Goal: Task Accomplishment & Management: Manage account settings

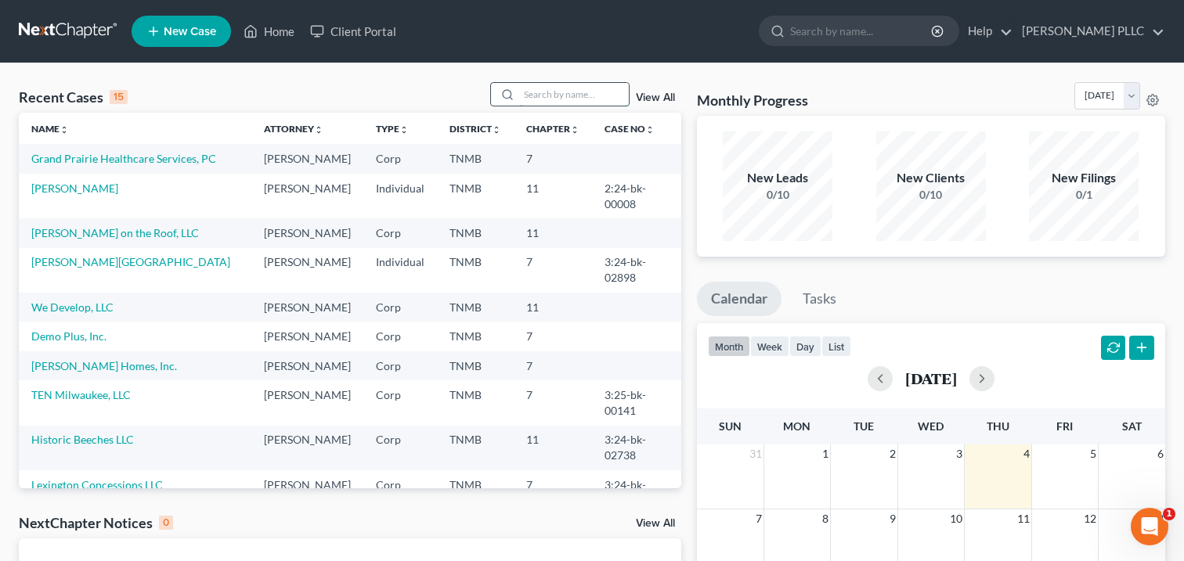
click at [618, 83] on input "search" at bounding box center [574, 94] width 110 height 23
click at [1107, 31] on link "[PERSON_NAME] PLLC" at bounding box center [1089, 31] width 150 height 28
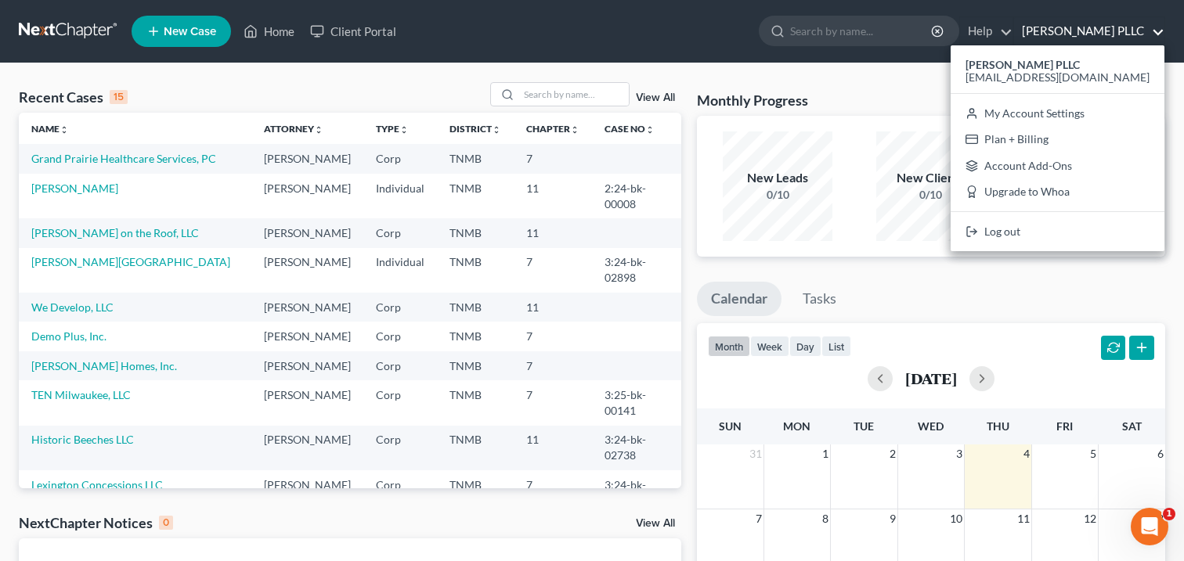
click at [1053, 27] on link "[PERSON_NAME] PLLC" at bounding box center [1089, 31] width 150 height 28
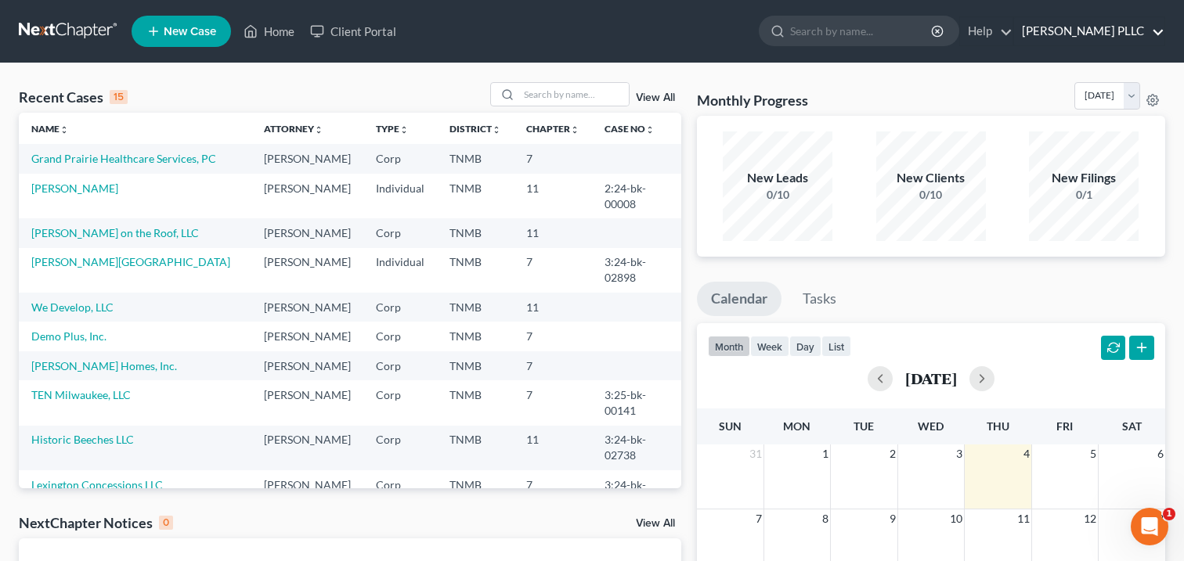
click at [1095, 34] on link "[PERSON_NAME] PLLC" at bounding box center [1089, 31] width 150 height 28
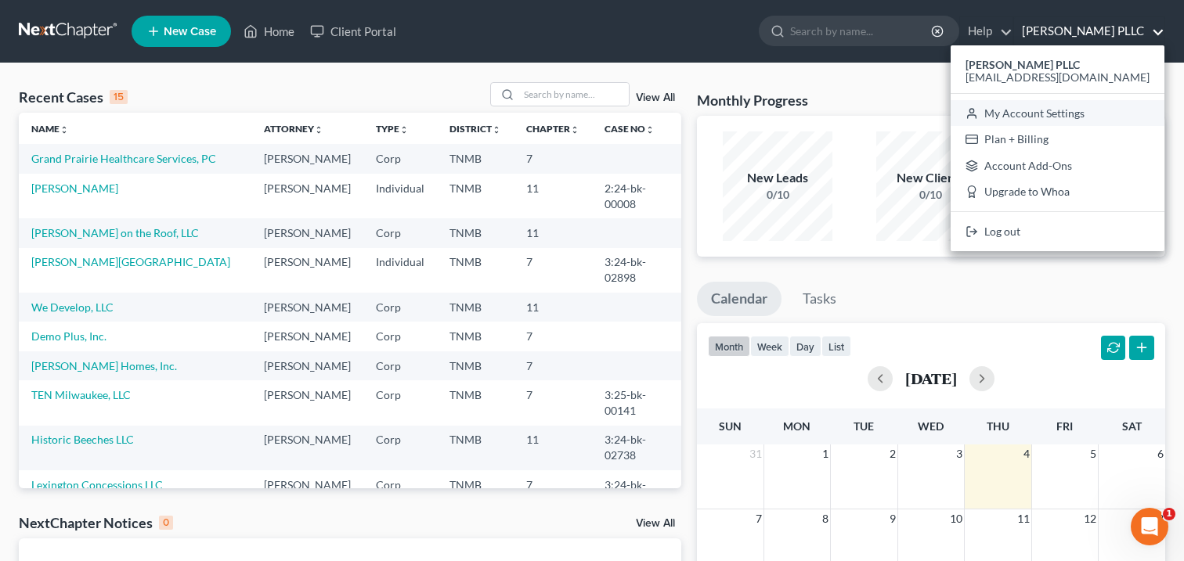
click at [1057, 110] on link "My Account Settings" at bounding box center [1057, 113] width 214 height 27
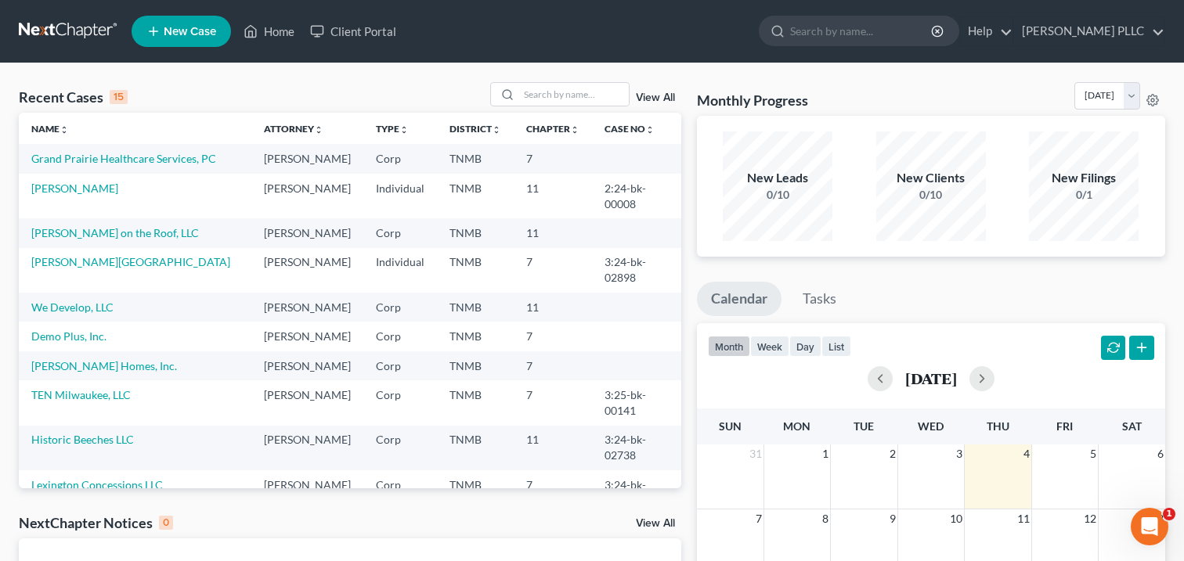
select select "75"
select select "24"
select select "44"
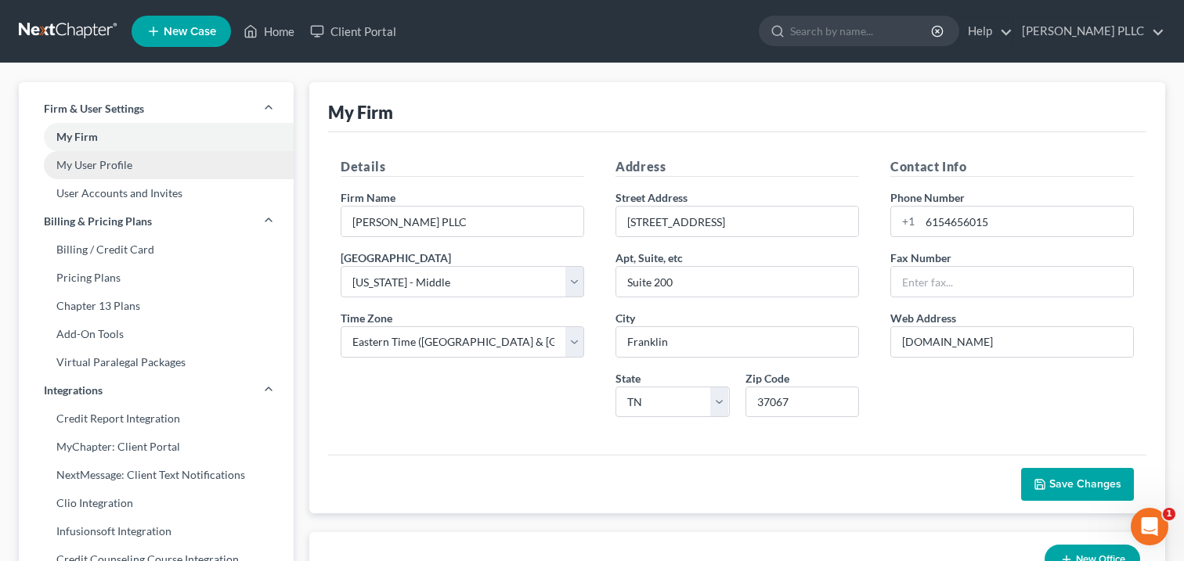
click at [125, 173] on link "My User Profile" at bounding box center [156, 165] width 275 height 28
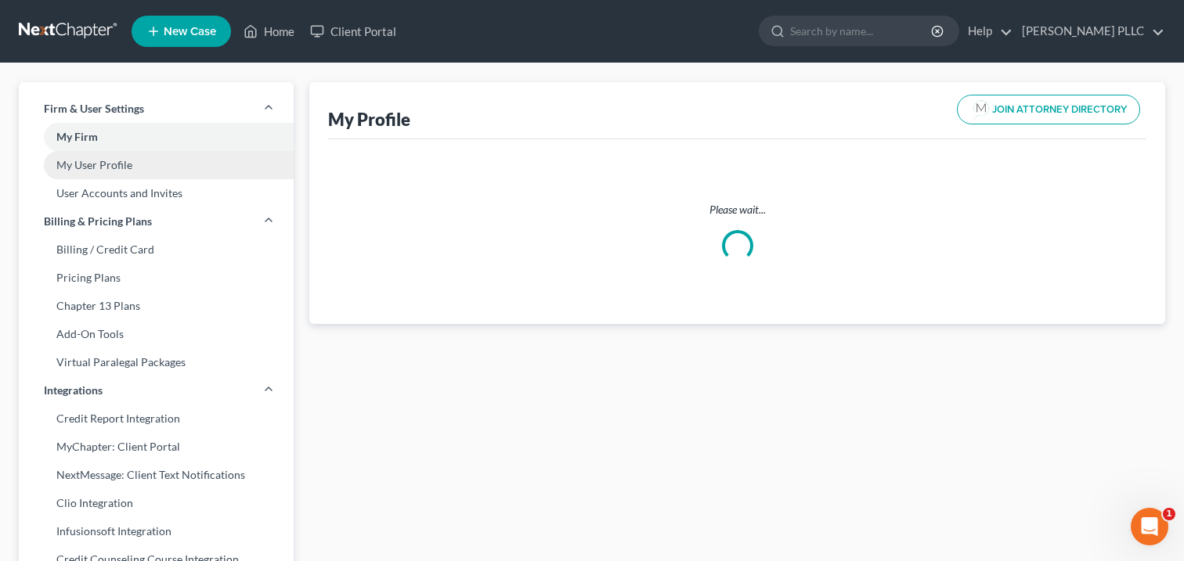
select select "44"
select select "attorney"
select select "0"
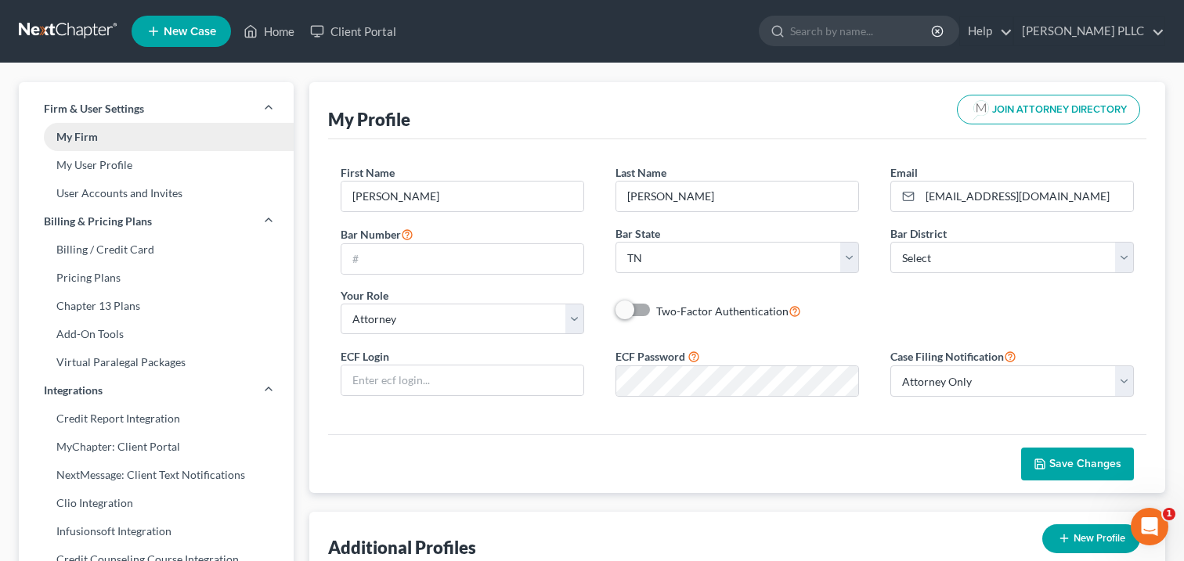
click at [157, 135] on link "My Firm" at bounding box center [156, 137] width 275 height 28
select select "75"
select select "24"
select select "44"
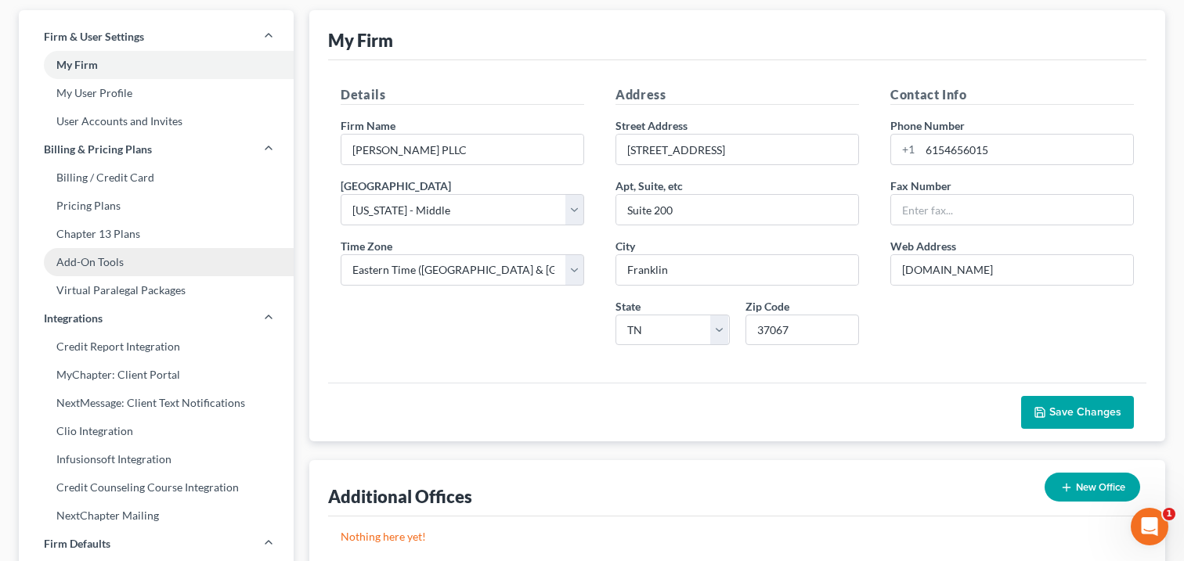
scroll to position [71, 0]
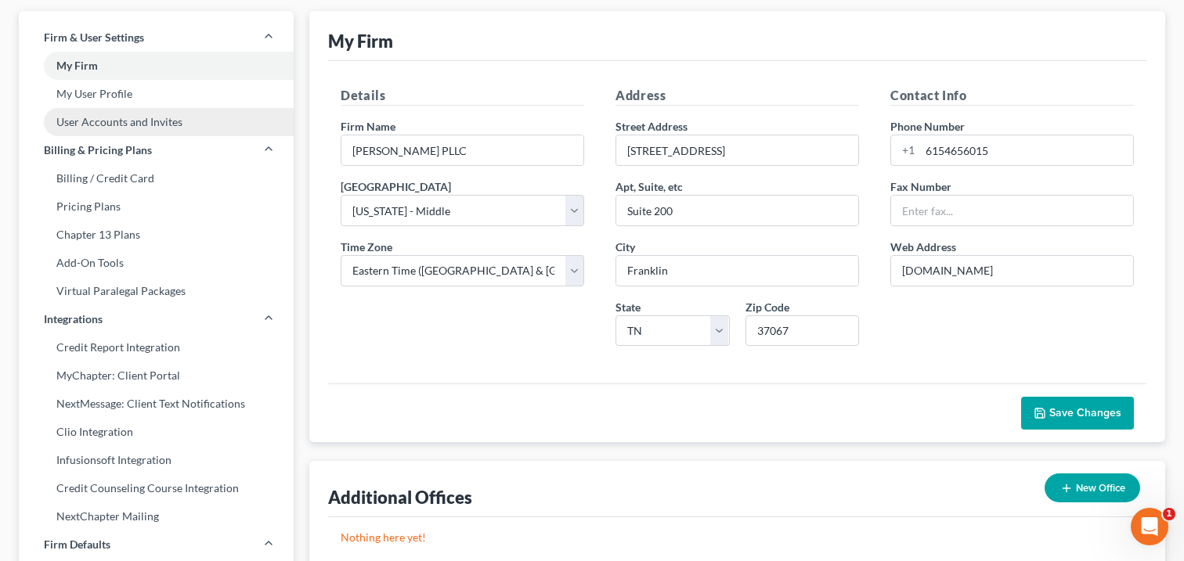
click at [175, 124] on link "User Accounts and Invites" at bounding box center [156, 122] width 275 height 28
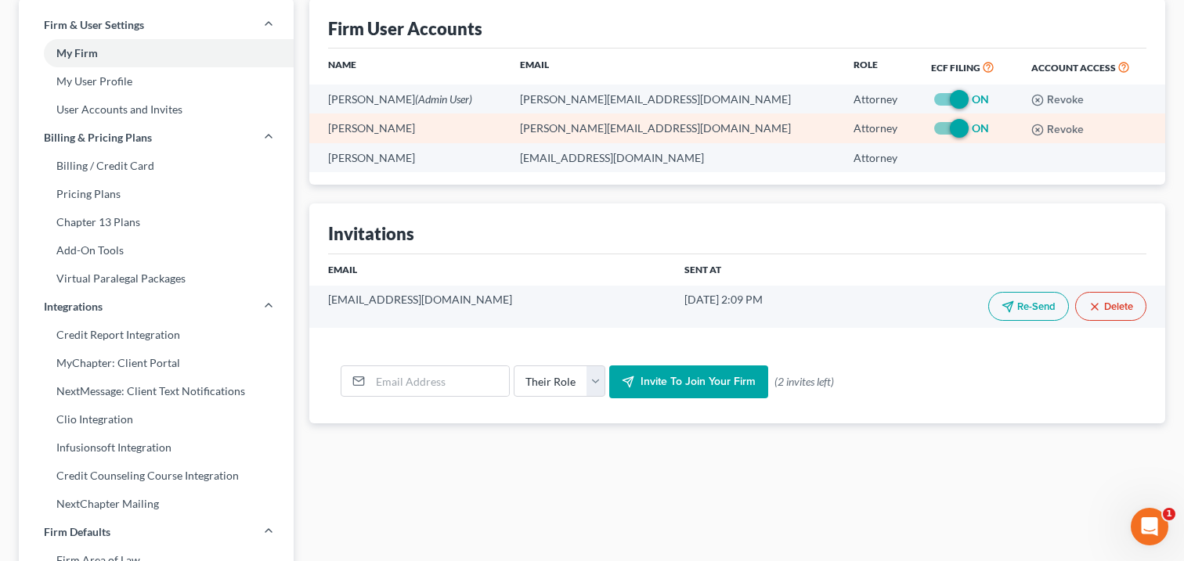
scroll to position [91, 0]
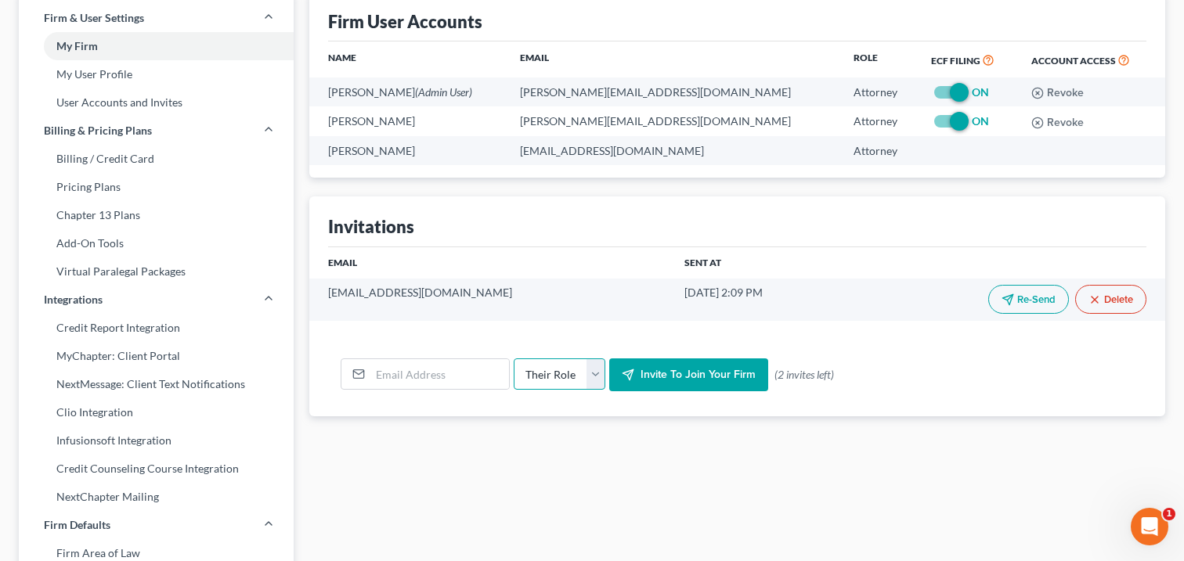
click at [528, 378] on select "Their Role Attorney Paralegal Assistant" at bounding box center [559, 373] width 92 height 31
select select "paralegal"
click at [513, 358] on select "Their Role Attorney Paralegal Assistant" at bounding box center [559, 373] width 92 height 31
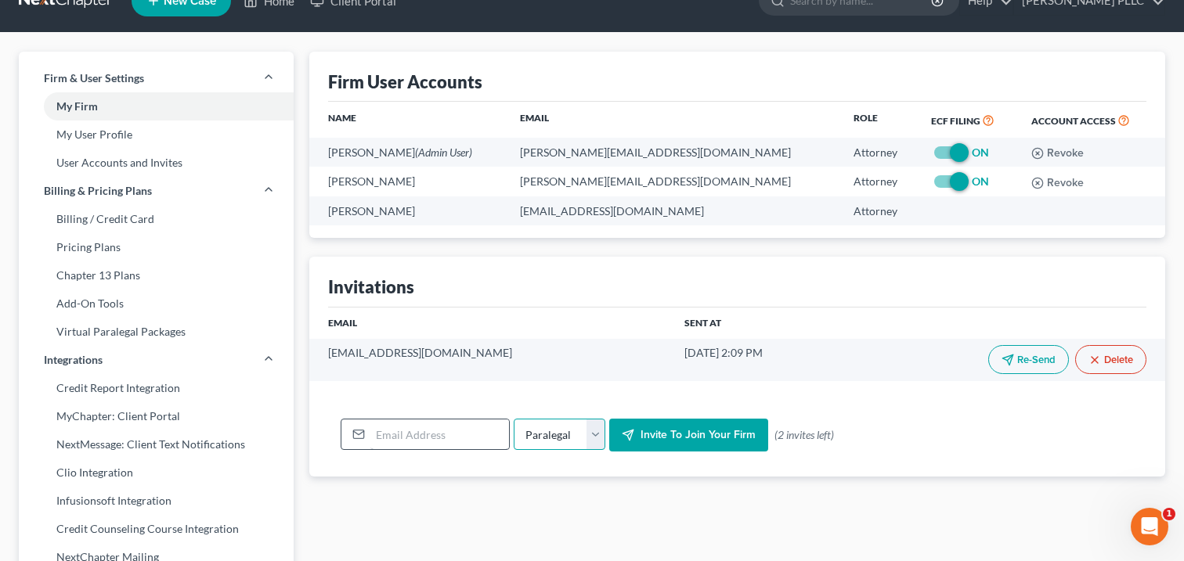
scroll to position [0, 0]
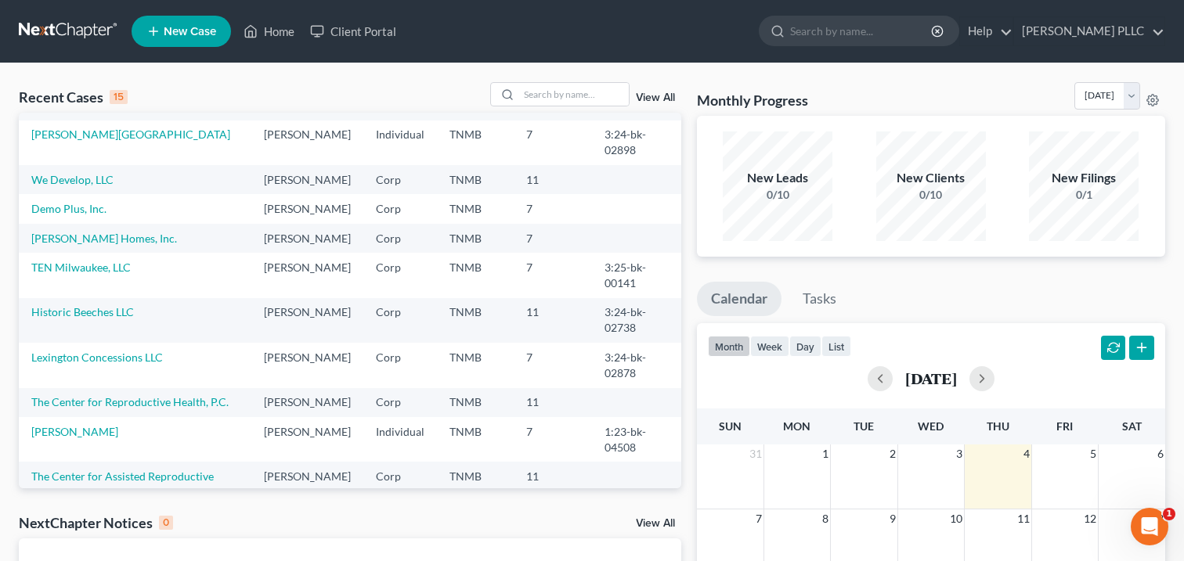
scroll to position [130, 0]
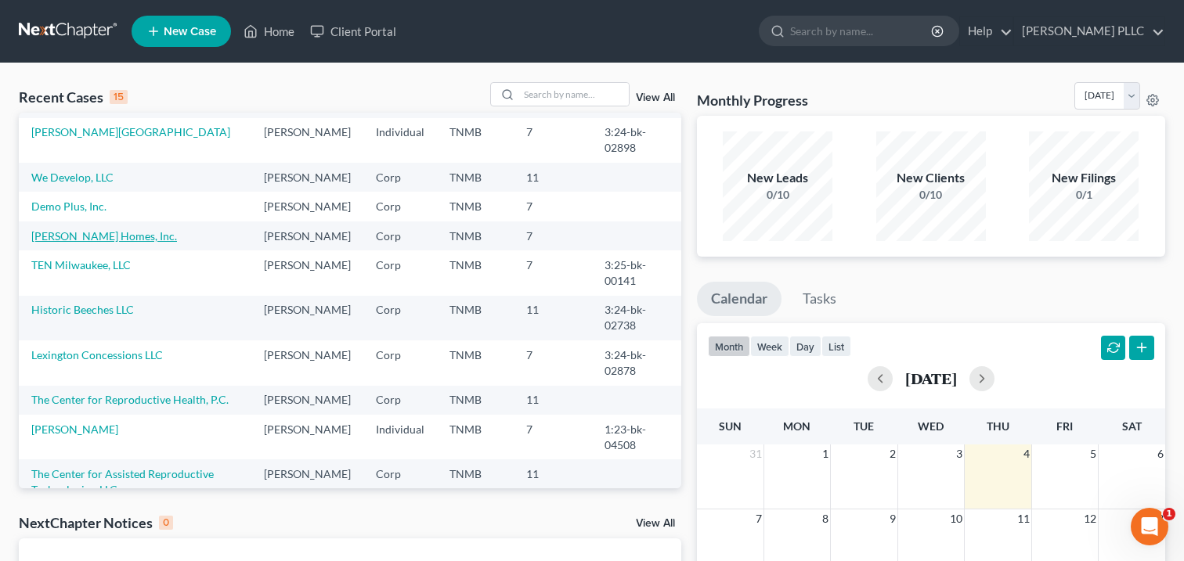
click at [92, 243] on link "[PERSON_NAME] Homes, Inc." at bounding box center [104, 235] width 146 height 13
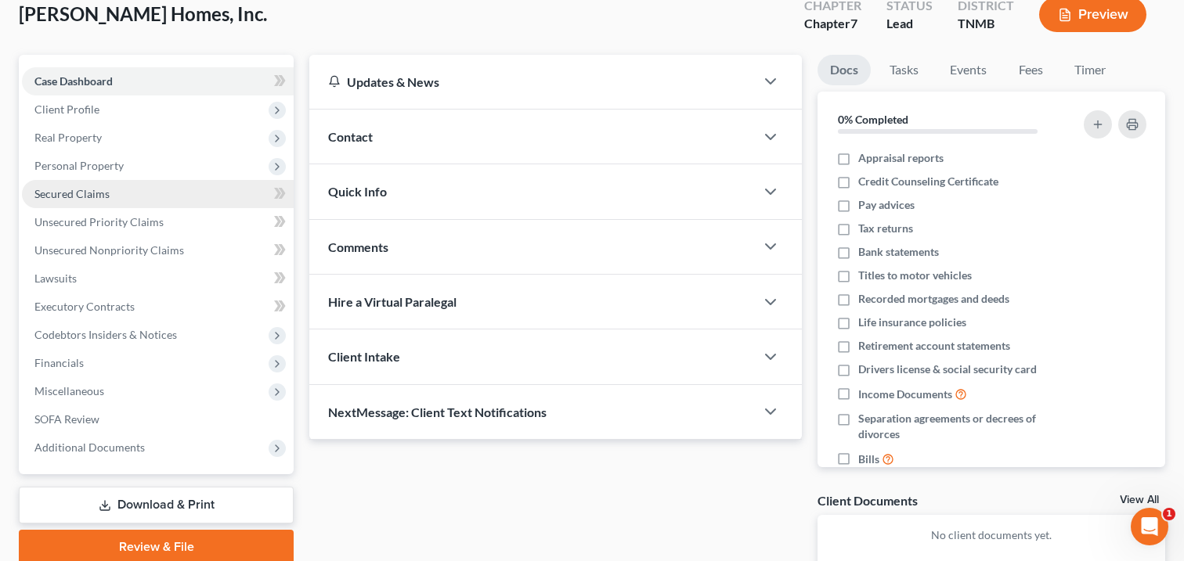
scroll to position [88, 0]
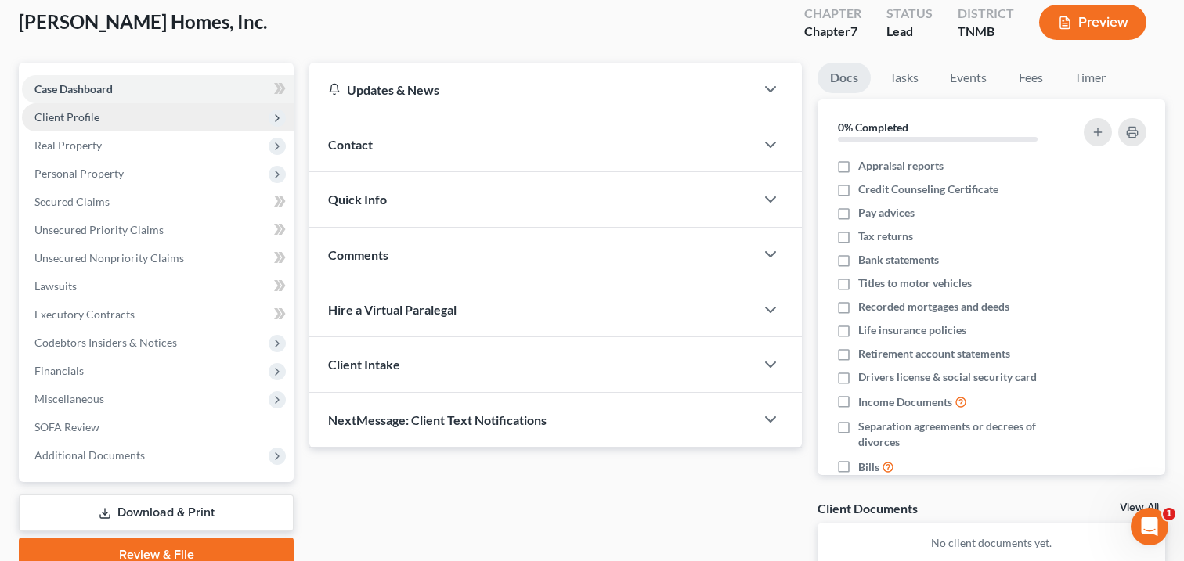
click at [70, 115] on span "Client Profile" at bounding box center [66, 116] width 65 height 13
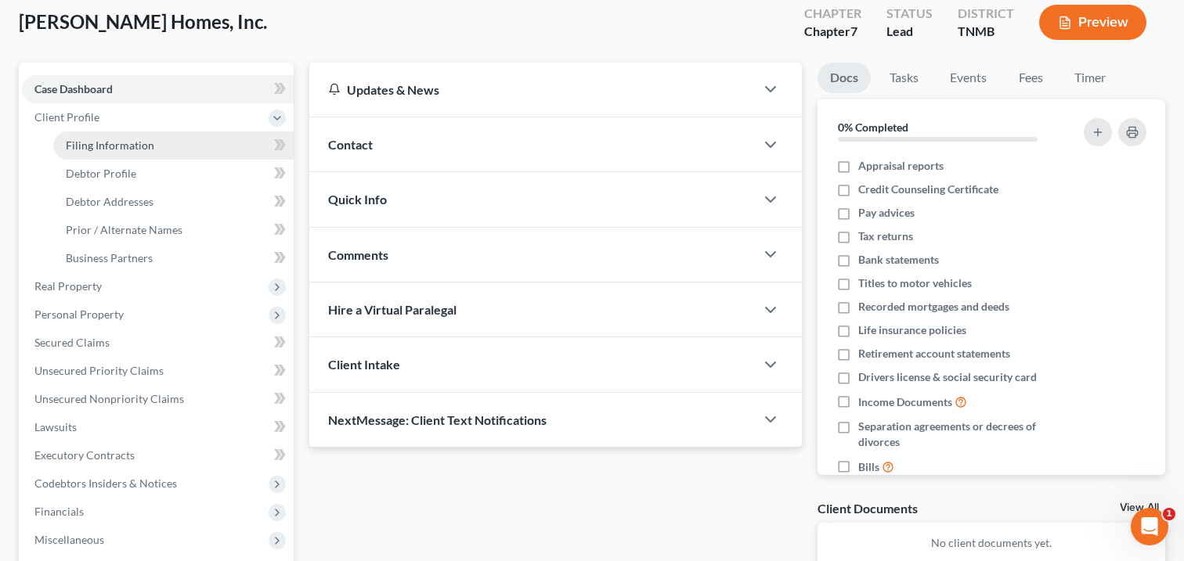
click at [103, 148] on span "Filing Information" at bounding box center [110, 145] width 88 height 13
select select "3"
select select "1"
select select "0"
select select "75"
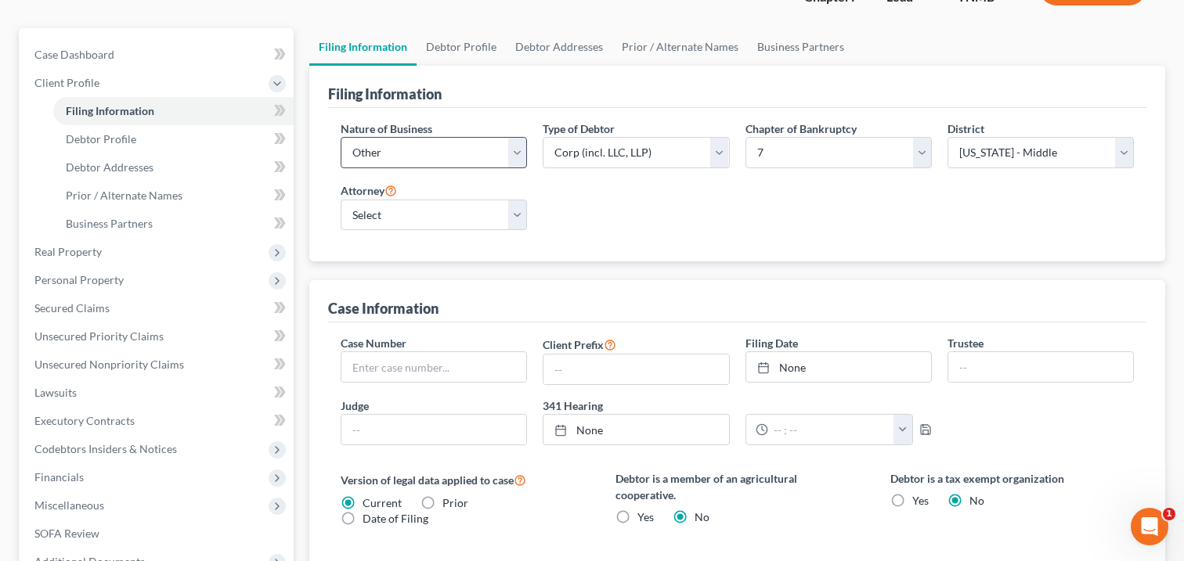
scroll to position [118, 0]
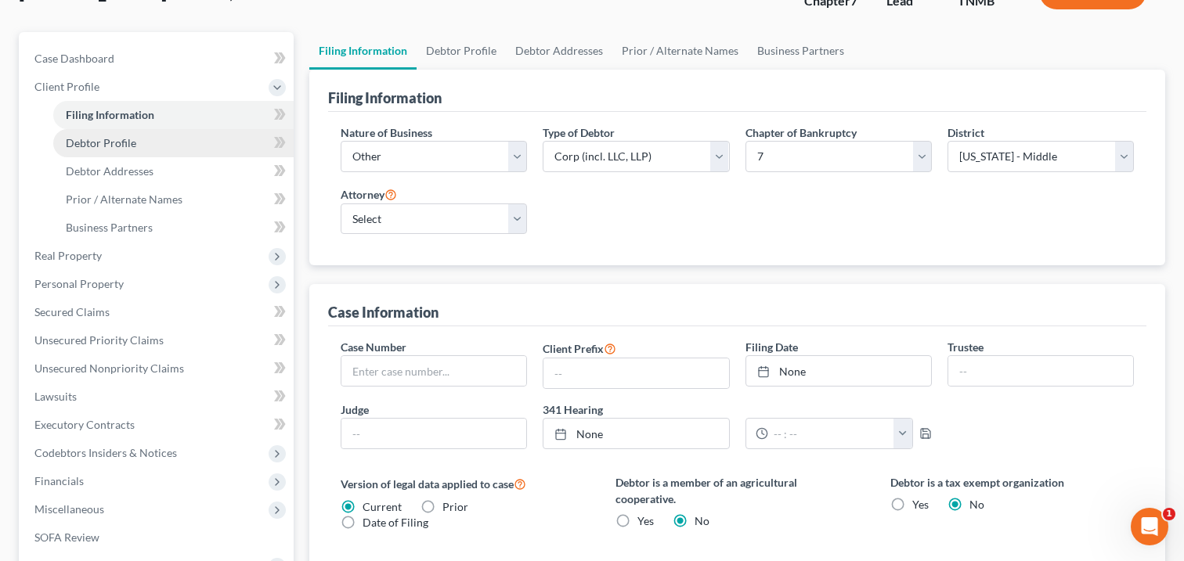
click at [203, 146] on link "Debtor Profile" at bounding box center [173, 143] width 240 height 28
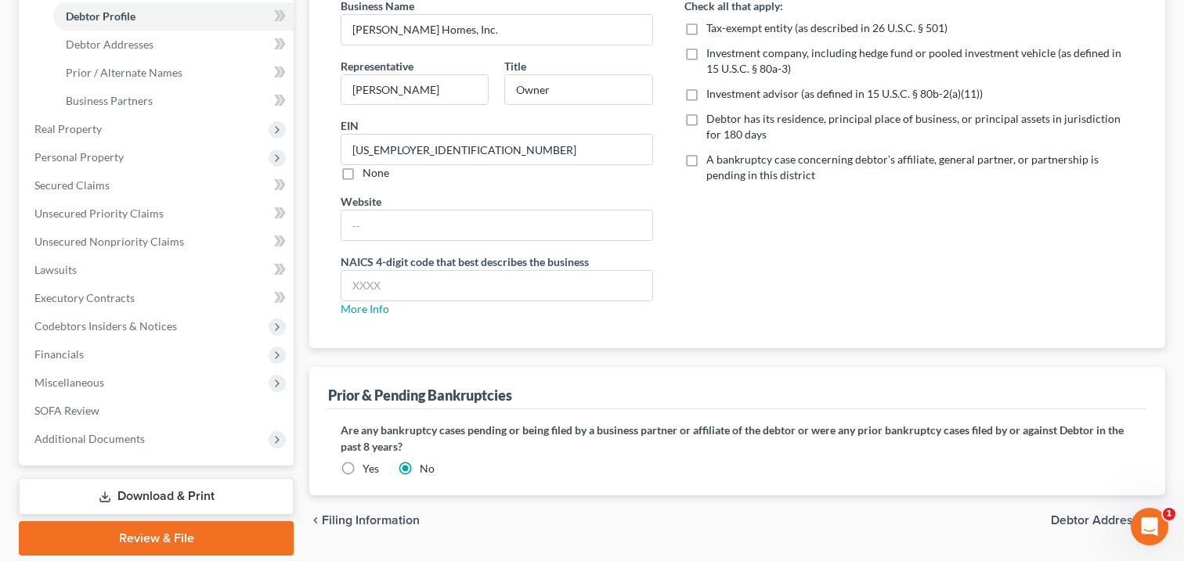
scroll to position [258, 0]
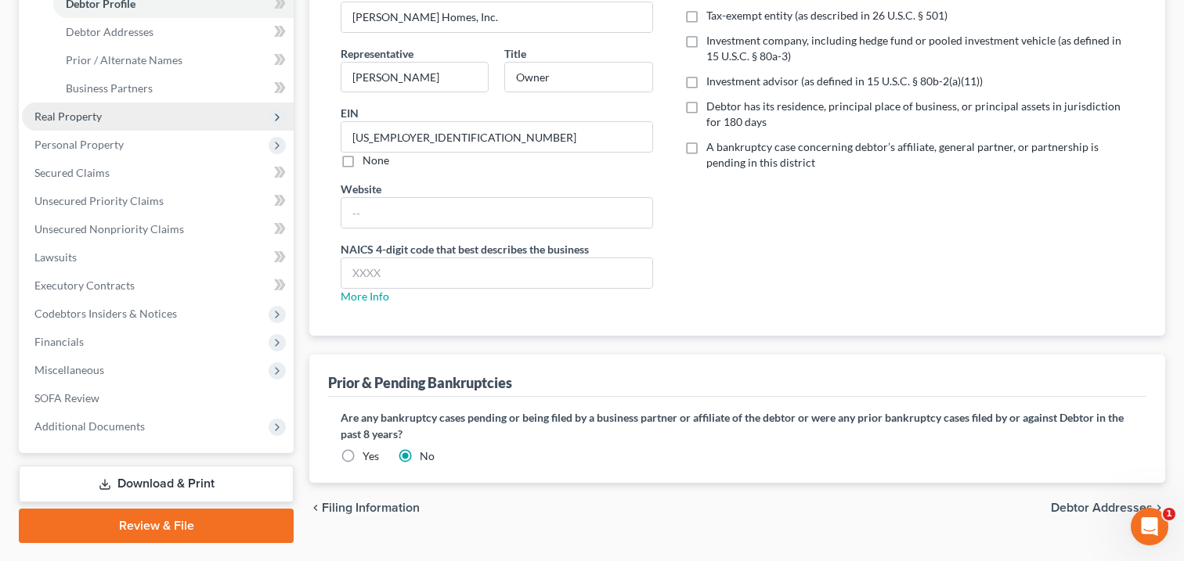
click at [197, 121] on span "Real Property" at bounding box center [158, 117] width 272 height 28
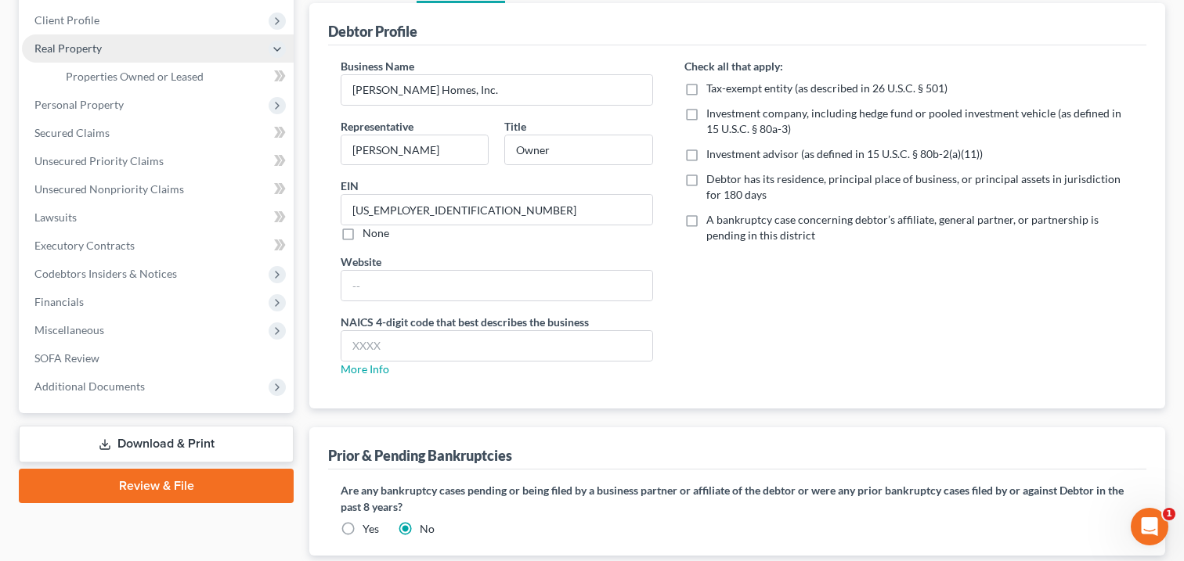
scroll to position [178, 0]
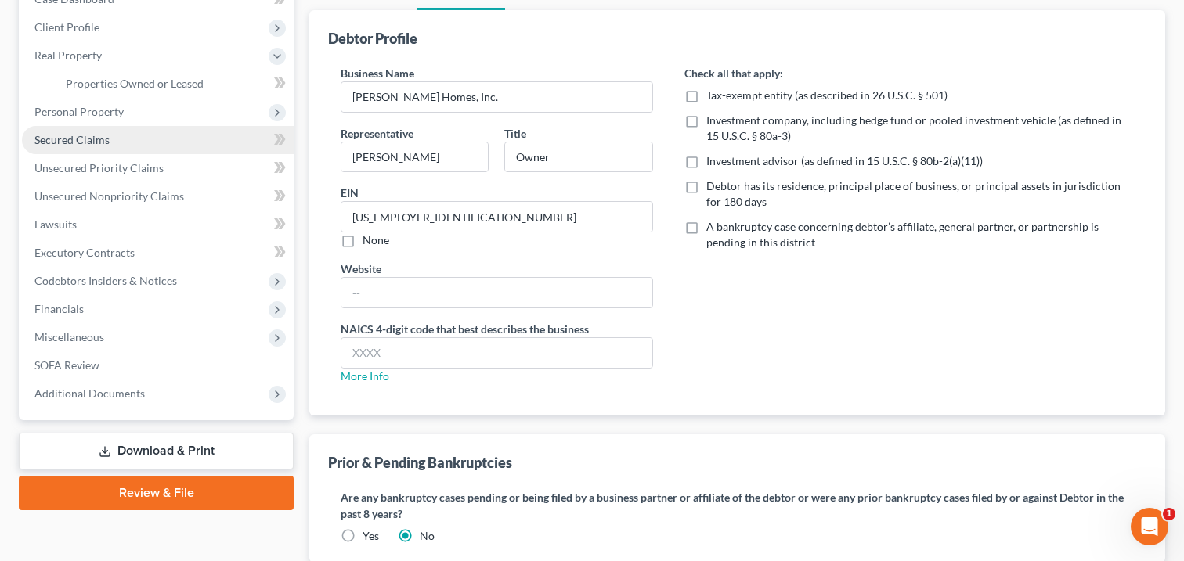
click at [148, 137] on link "Secured Claims" at bounding box center [158, 140] width 272 height 28
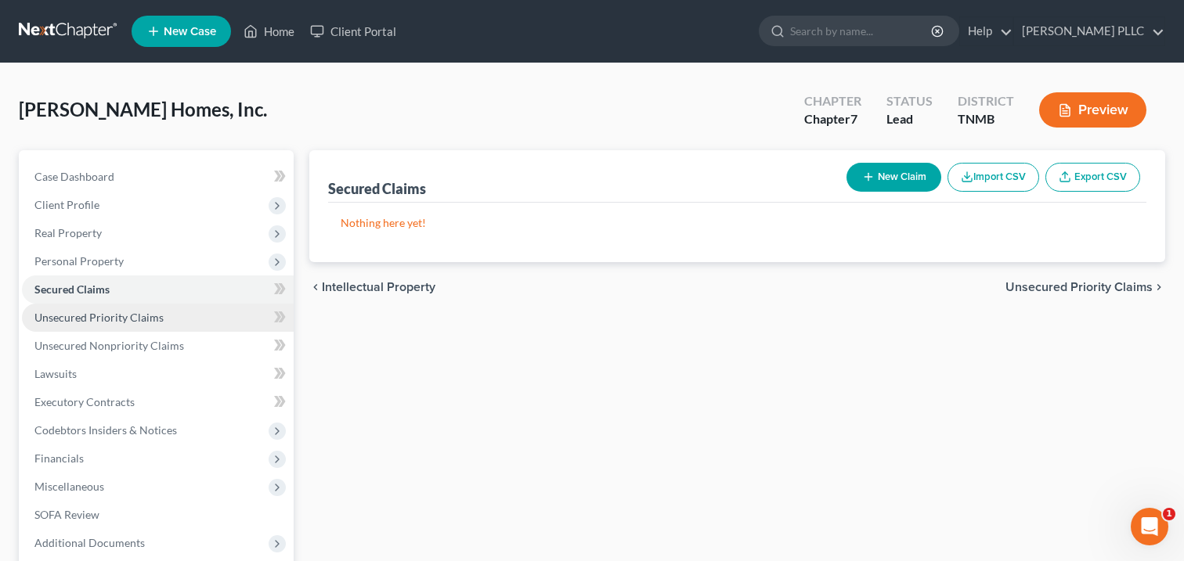
click at [173, 325] on link "Unsecured Priority Claims" at bounding box center [158, 318] width 272 height 28
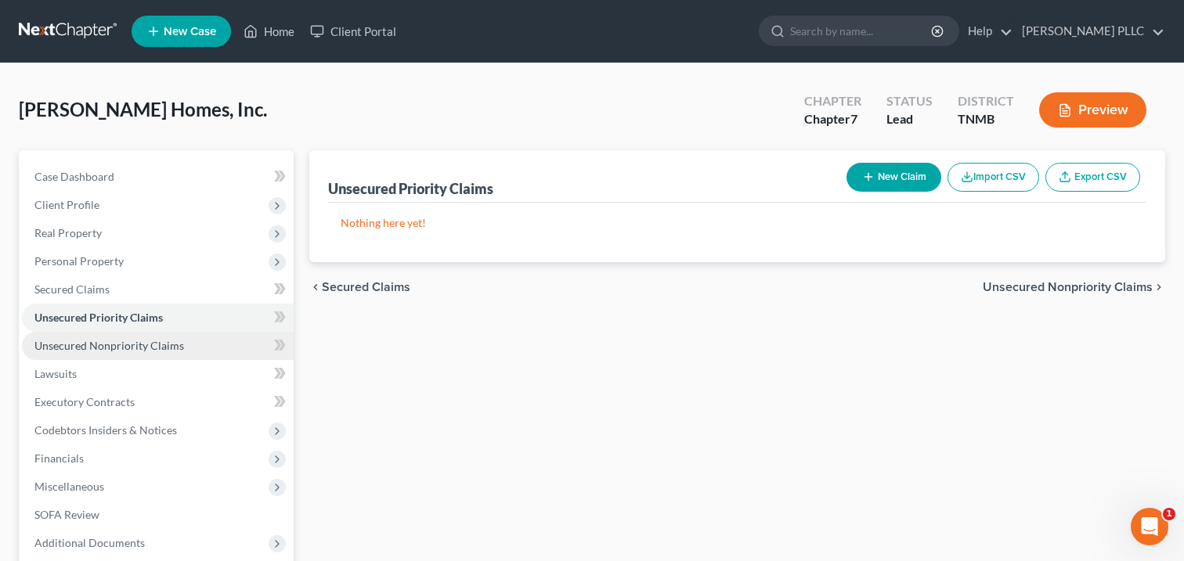
click at [177, 344] on span "Unsecured Nonpriority Claims" at bounding box center [109, 345] width 150 height 13
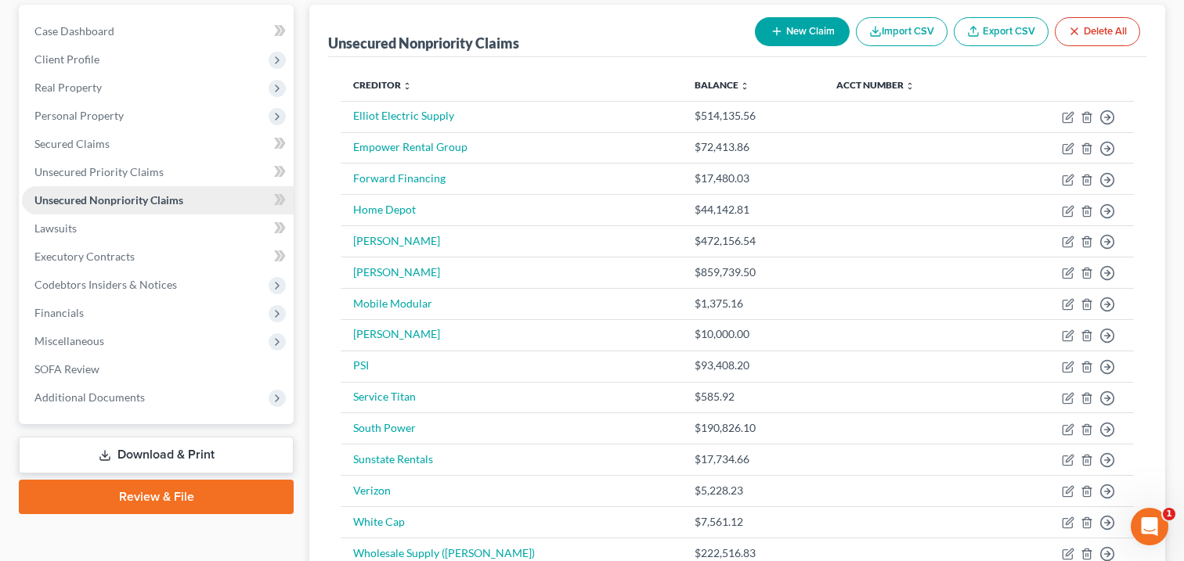
scroll to position [150, 0]
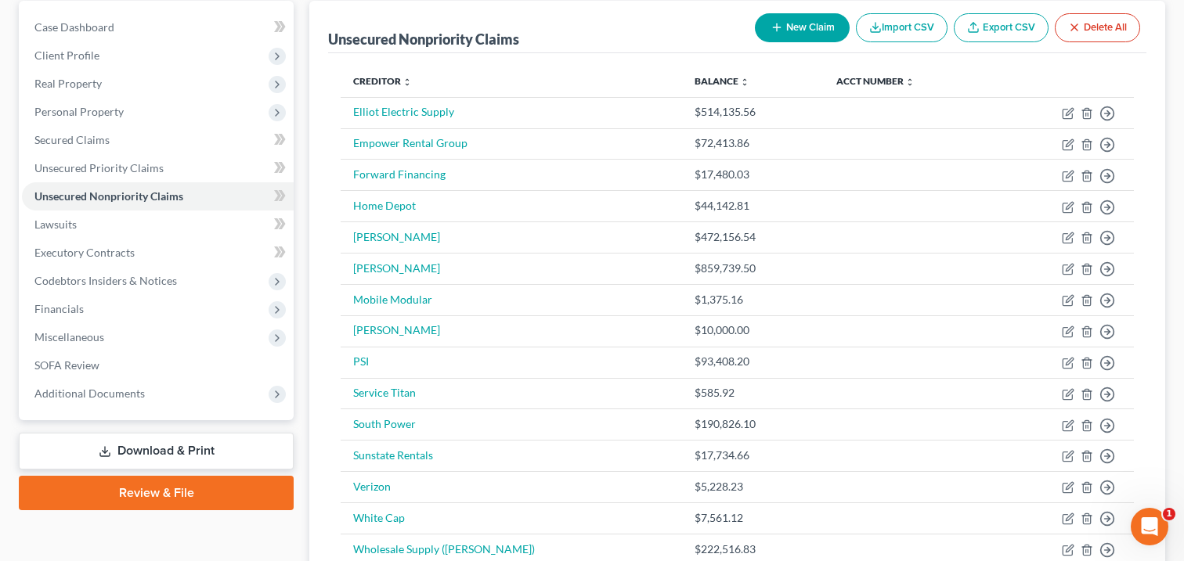
click at [791, 27] on button "New Claim" at bounding box center [802, 27] width 95 height 29
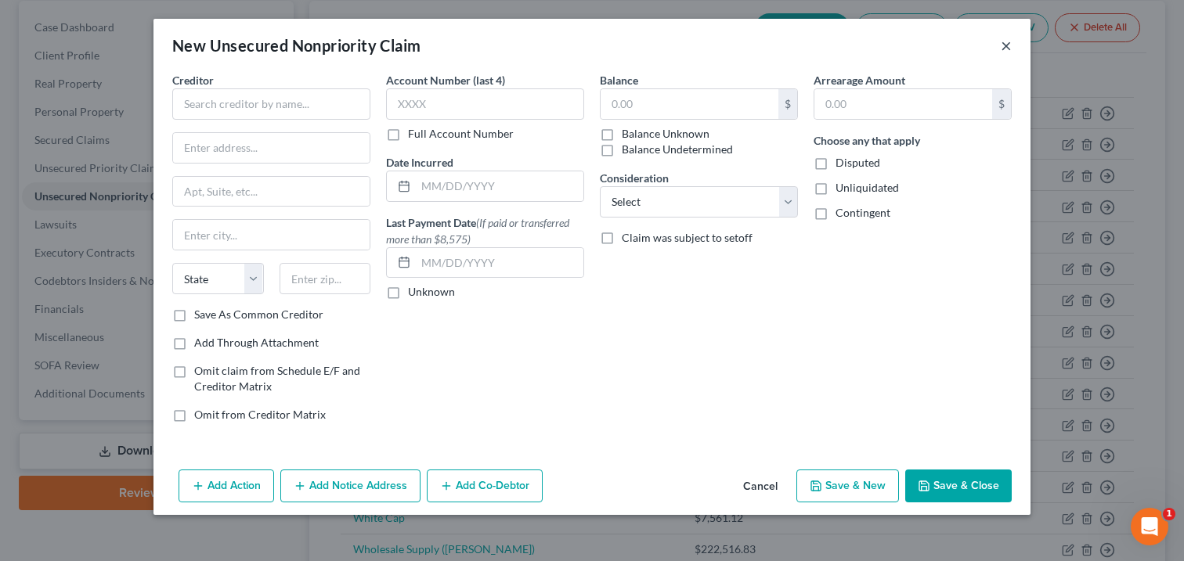
click at [1003, 48] on button "×" at bounding box center [1005, 45] width 11 height 19
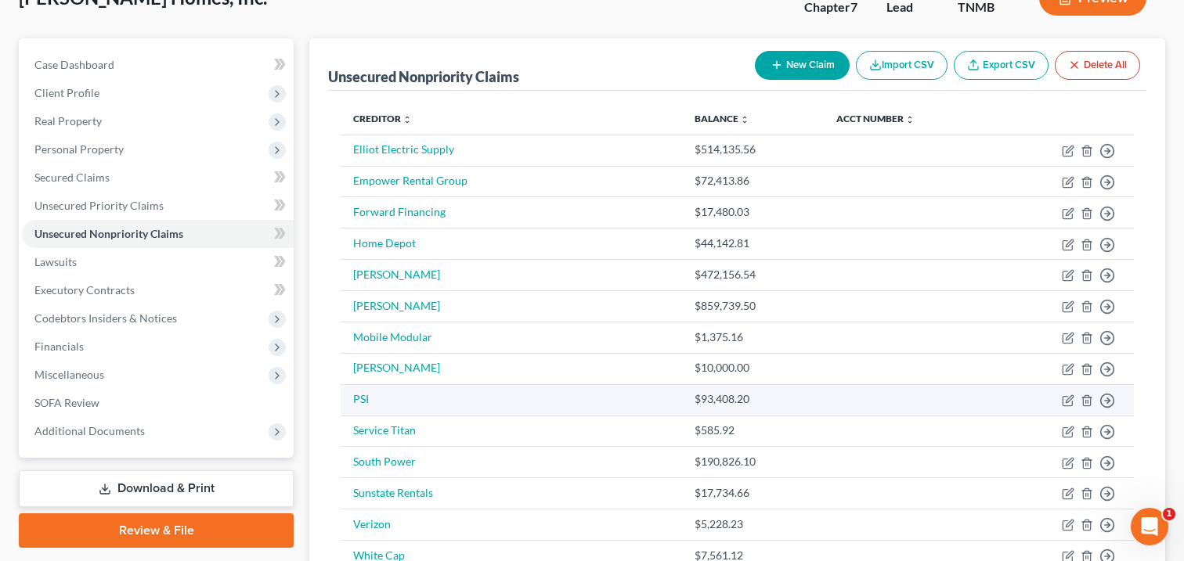
scroll to position [103, 0]
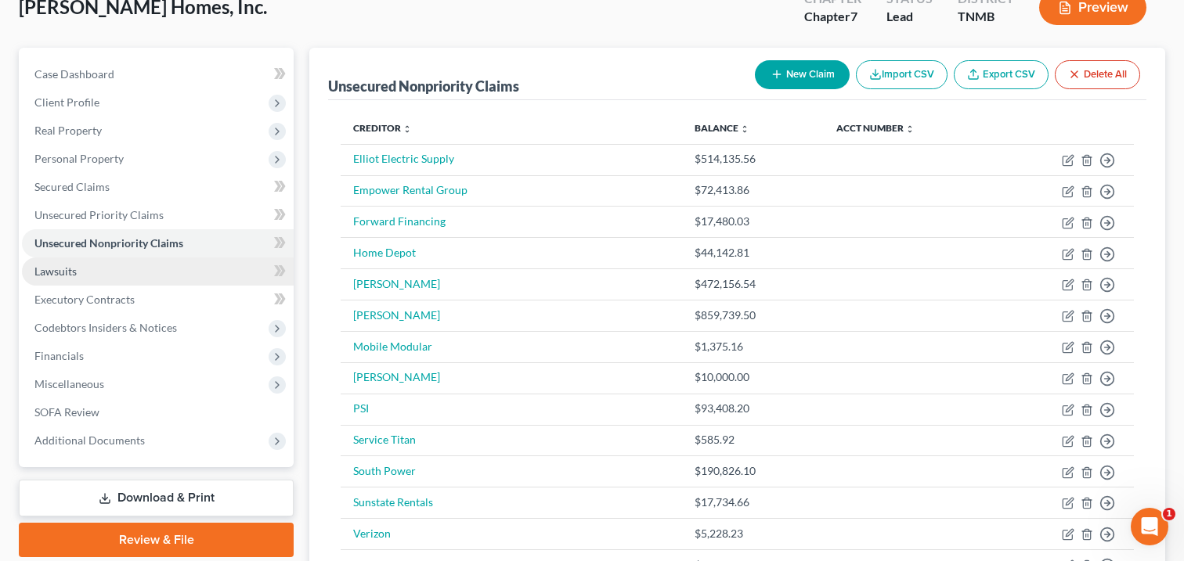
click at [149, 261] on link "Lawsuits" at bounding box center [158, 272] width 272 height 28
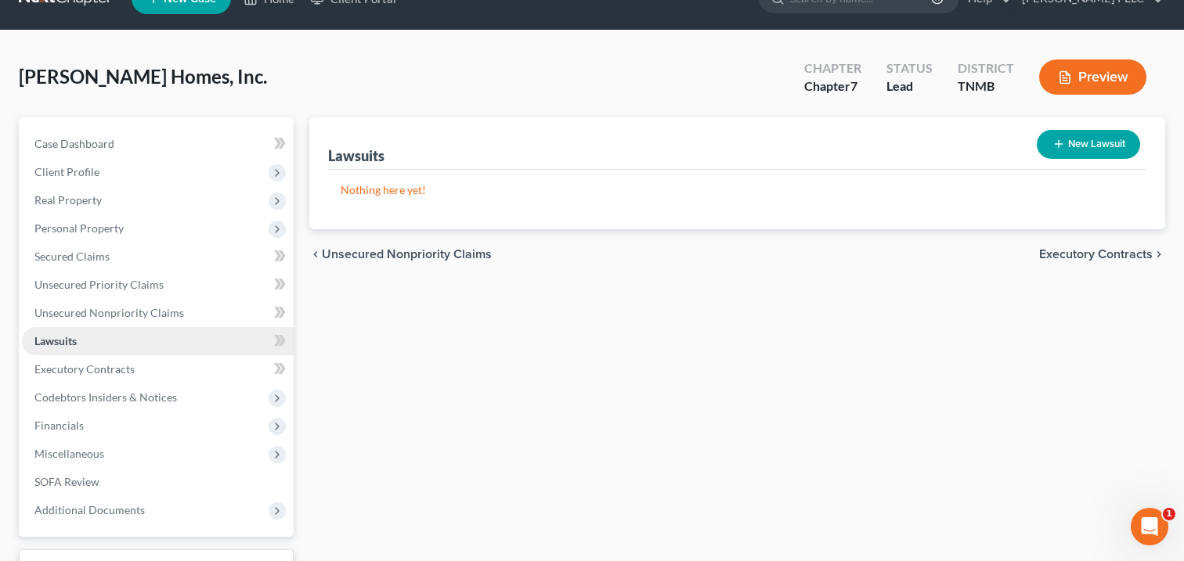
scroll to position [36, 0]
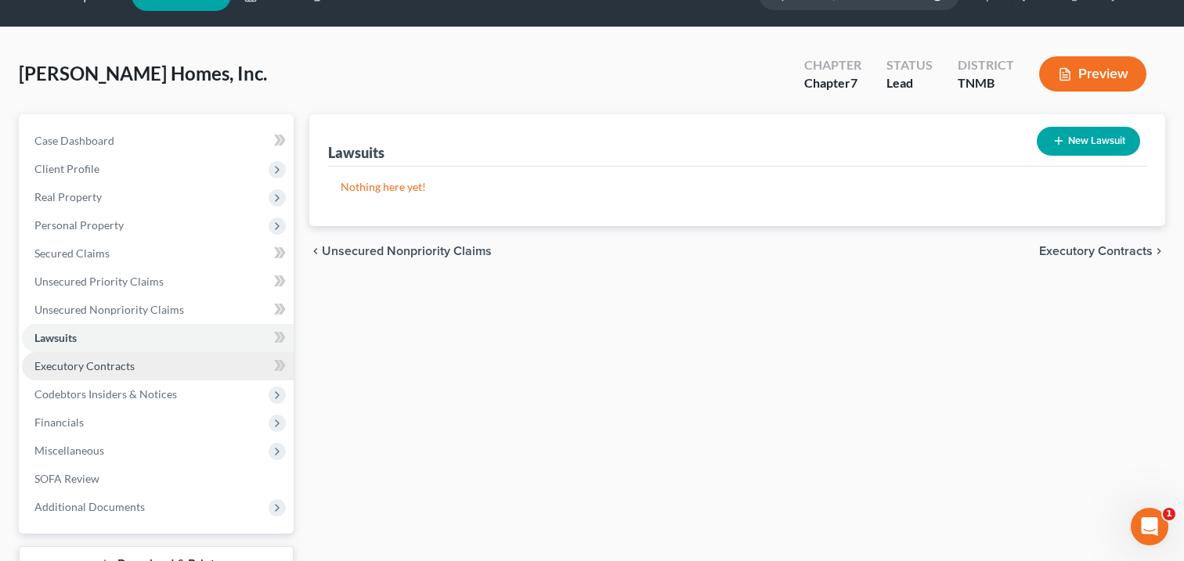
click at [139, 358] on link "Executory Contracts" at bounding box center [158, 366] width 272 height 28
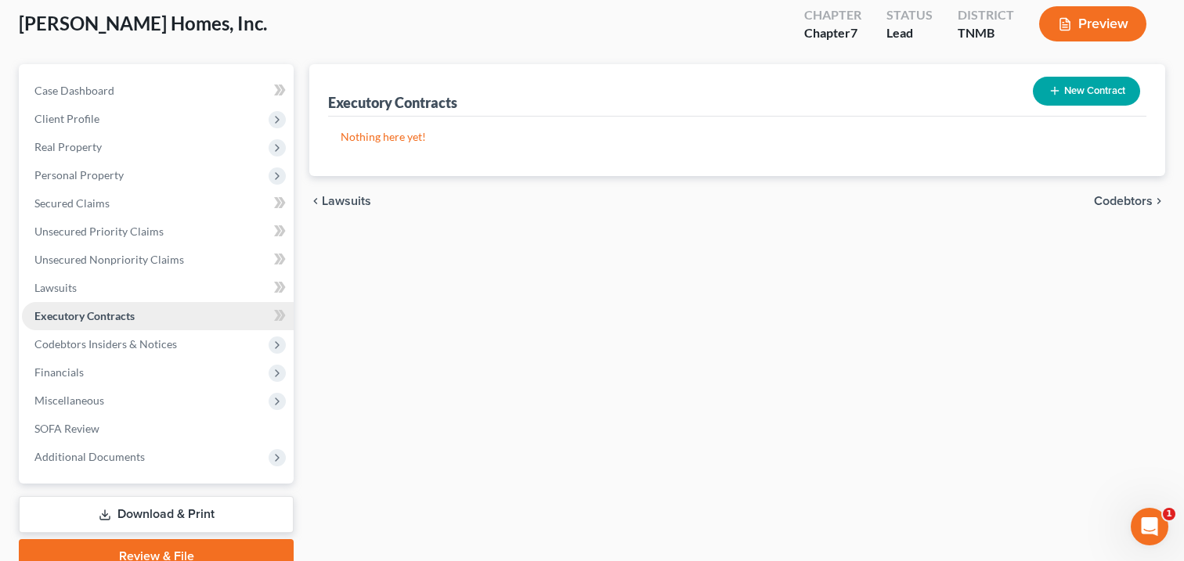
scroll to position [89, 0]
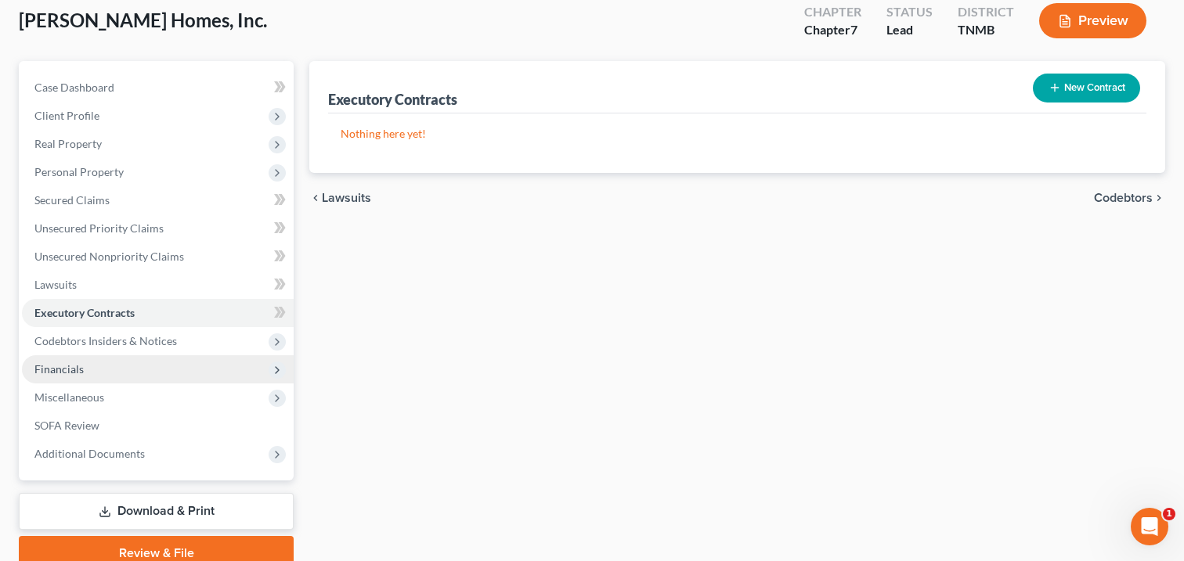
click at [157, 365] on span "Financials" at bounding box center [158, 369] width 272 height 28
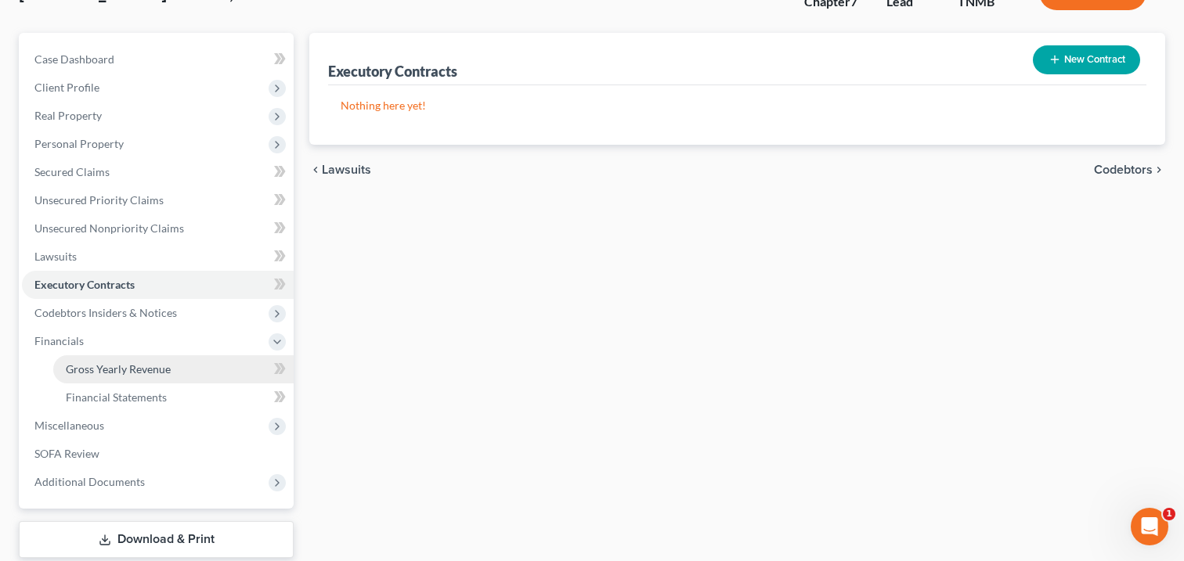
click at [153, 368] on span "Gross Yearly Revenue" at bounding box center [118, 368] width 105 height 13
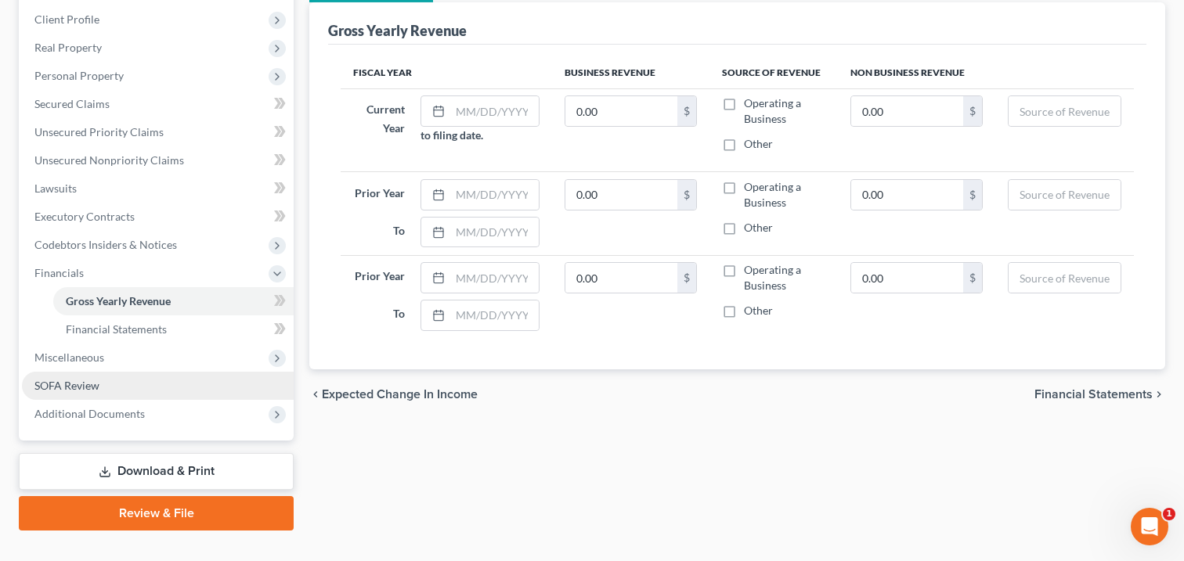
click at [147, 389] on link "SOFA Review" at bounding box center [158, 386] width 272 height 28
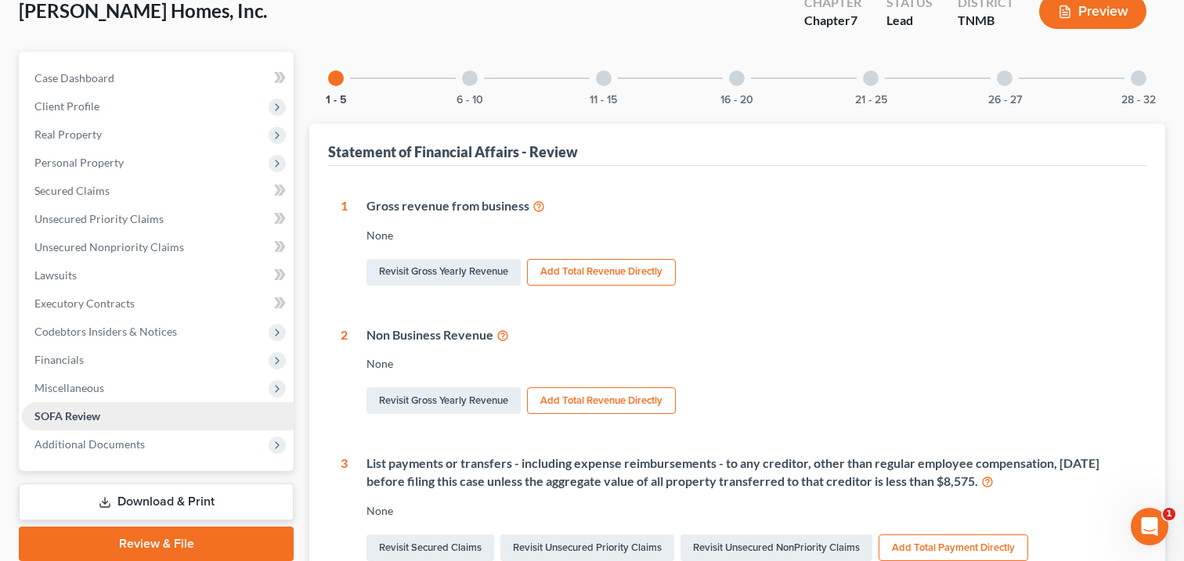
scroll to position [100, 0]
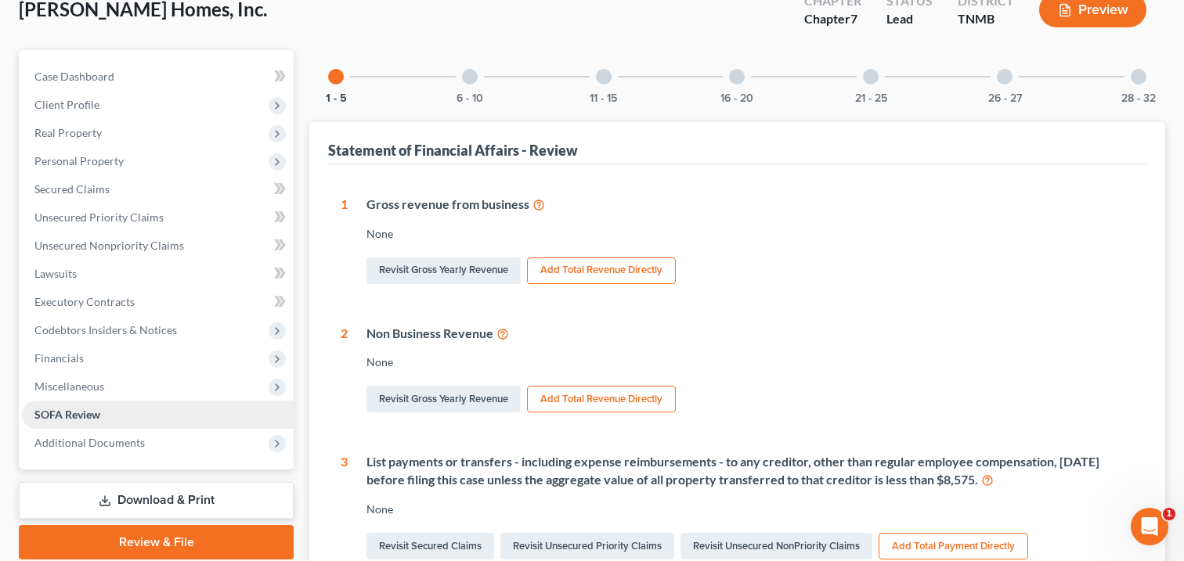
click at [147, 389] on span "Miscellaneous" at bounding box center [158, 387] width 272 height 28
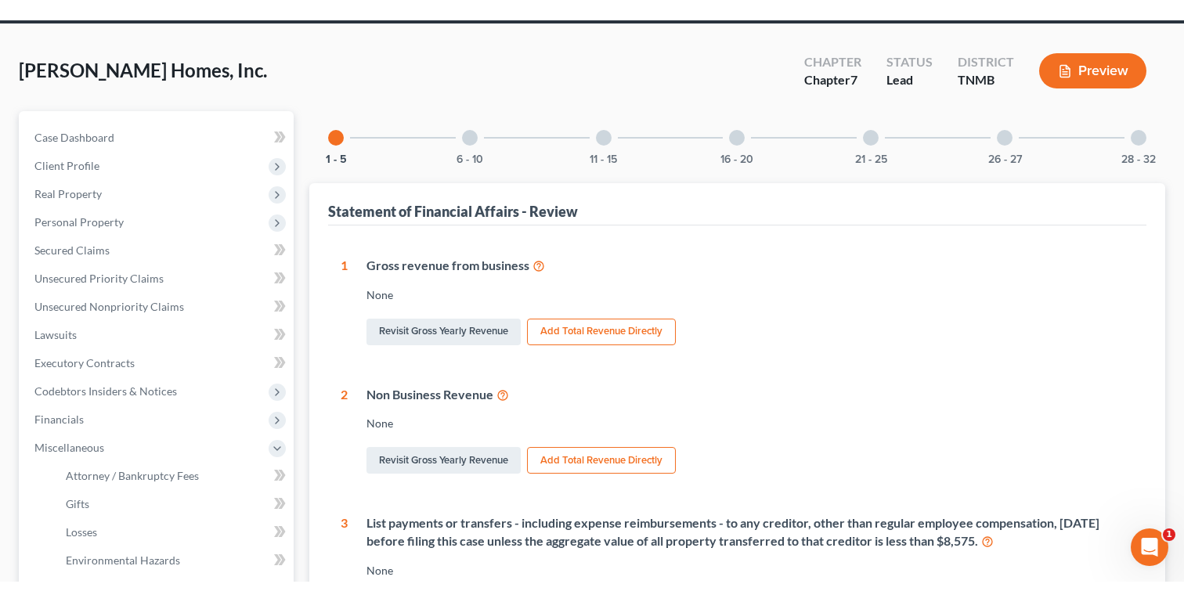
scroll to position [52, 0]
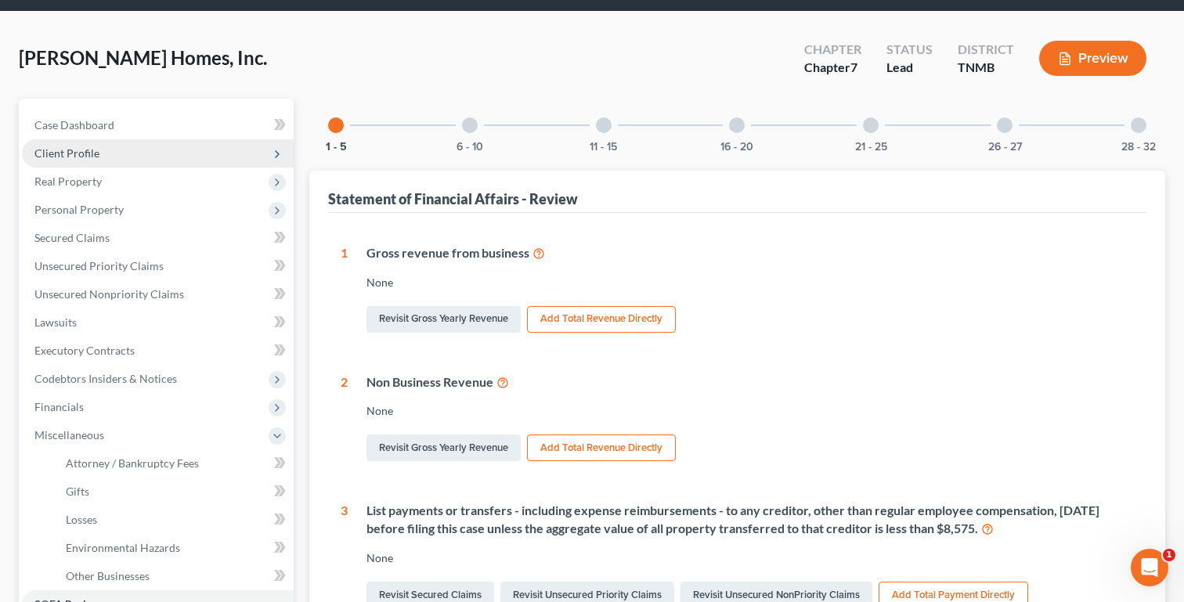
click at [246, 155] on span "Client Profile" at bounding box center [158, 153] width 272 height 28
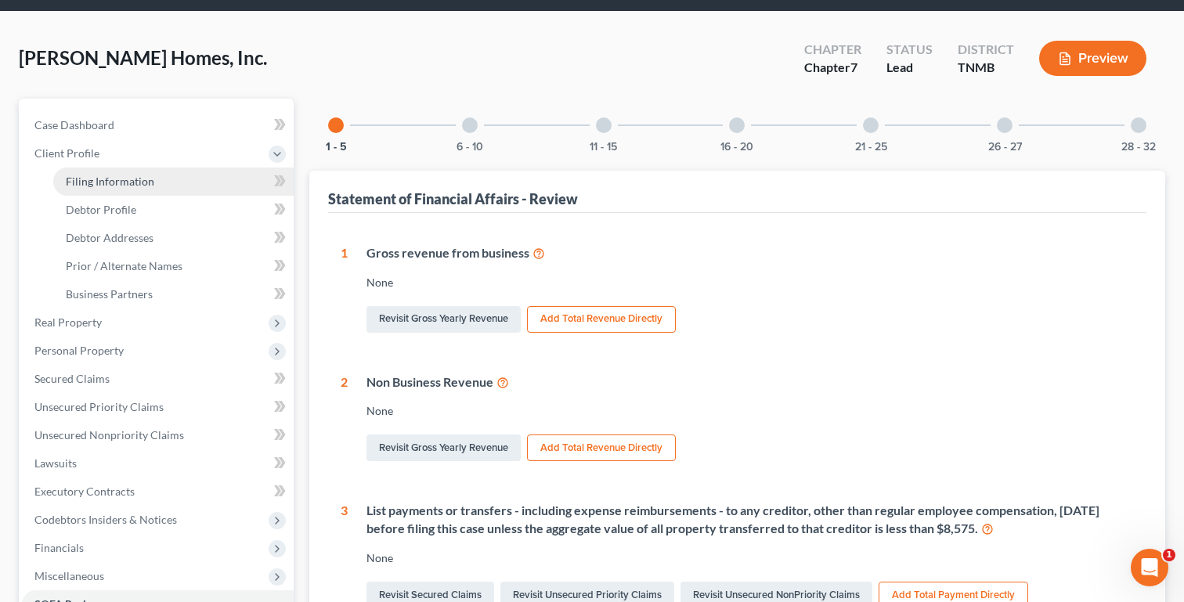
click at [240, 173] on link "Filing Information" at bounding box center [173, 182] width 240 height 28
select select "3"
select select "1"
select select "0"
select select "75"
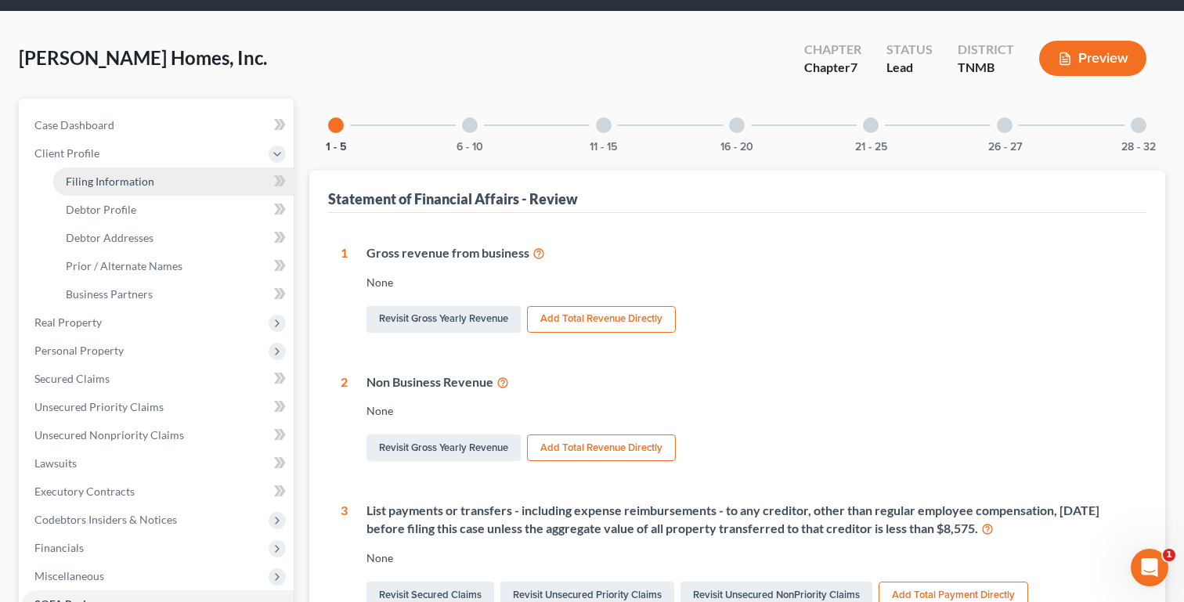
select select "0"
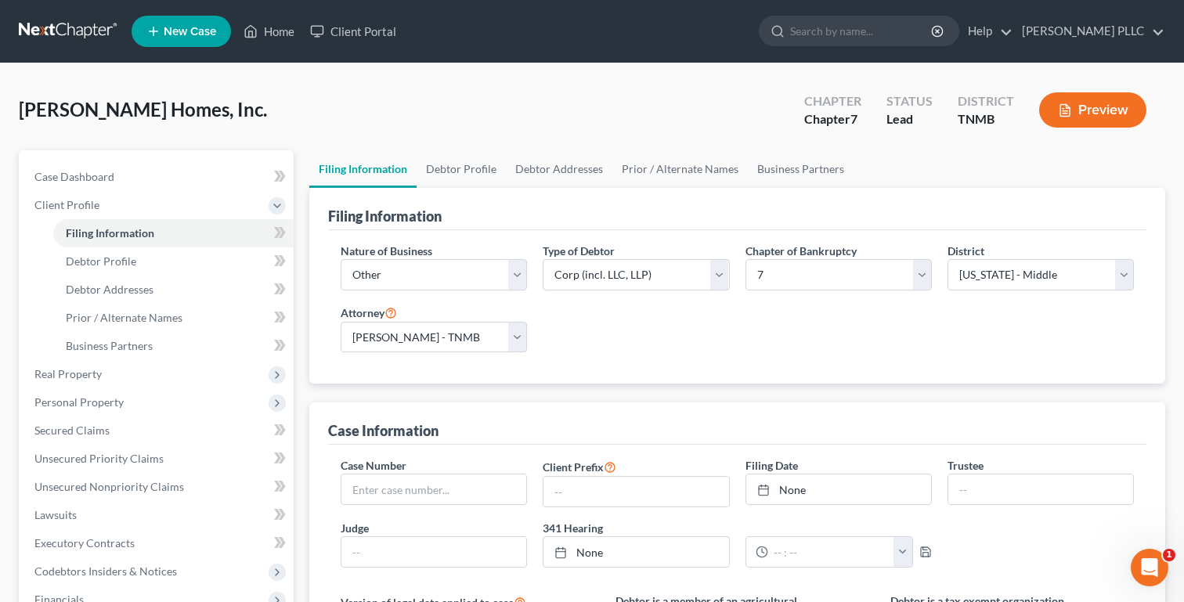
click at [262, 247] on li "Debtor Profile" at bounding box center [173, 261] width 240 height 28
click at [261, 261] on link "Debtor Profile" at bounding box center [173, 261] width 240 height 28
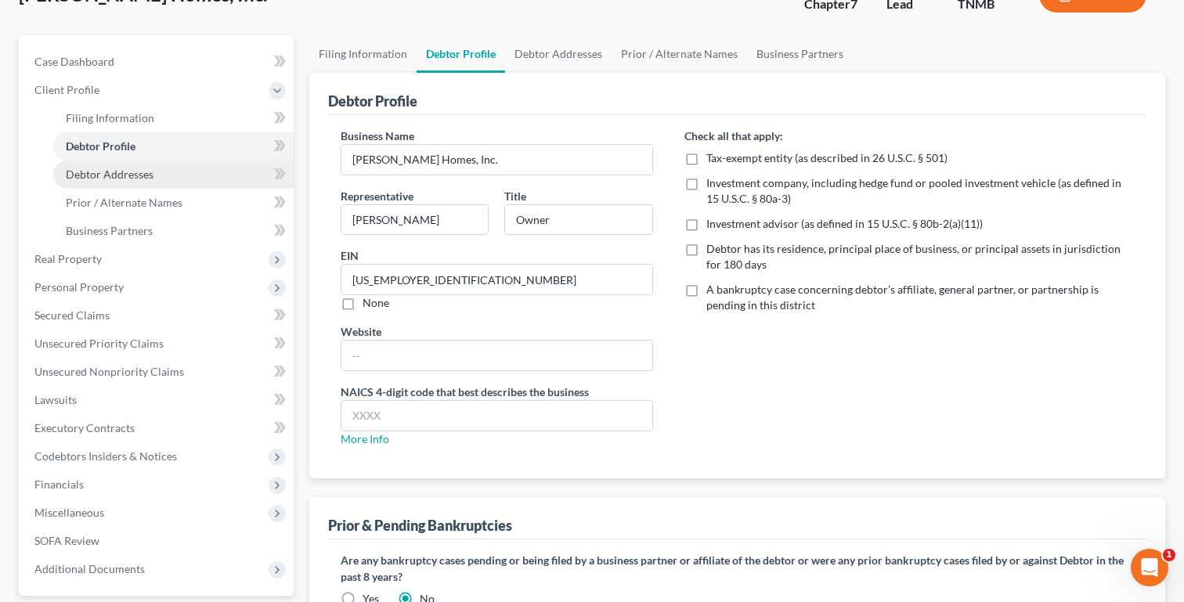
click at [218, 179] on link "Debtor Addresses" at bounding box center [173, 174] width 240 height 28
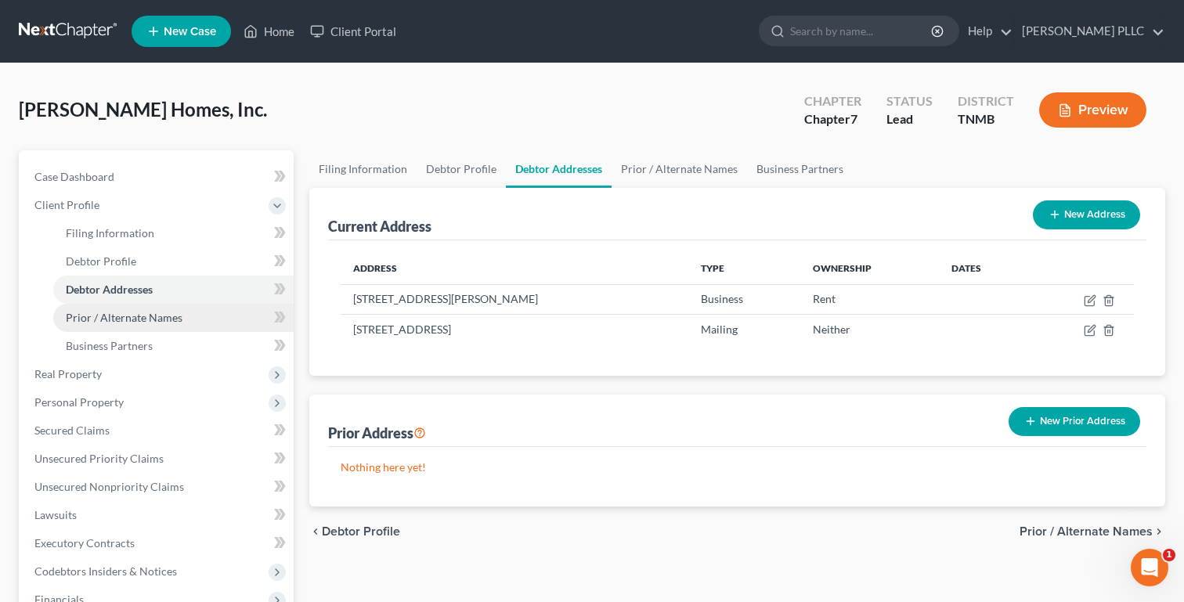
click at [216, 315] on link "Prior / Alternate Names" at bounding box center [173, 318] width 240 height 28
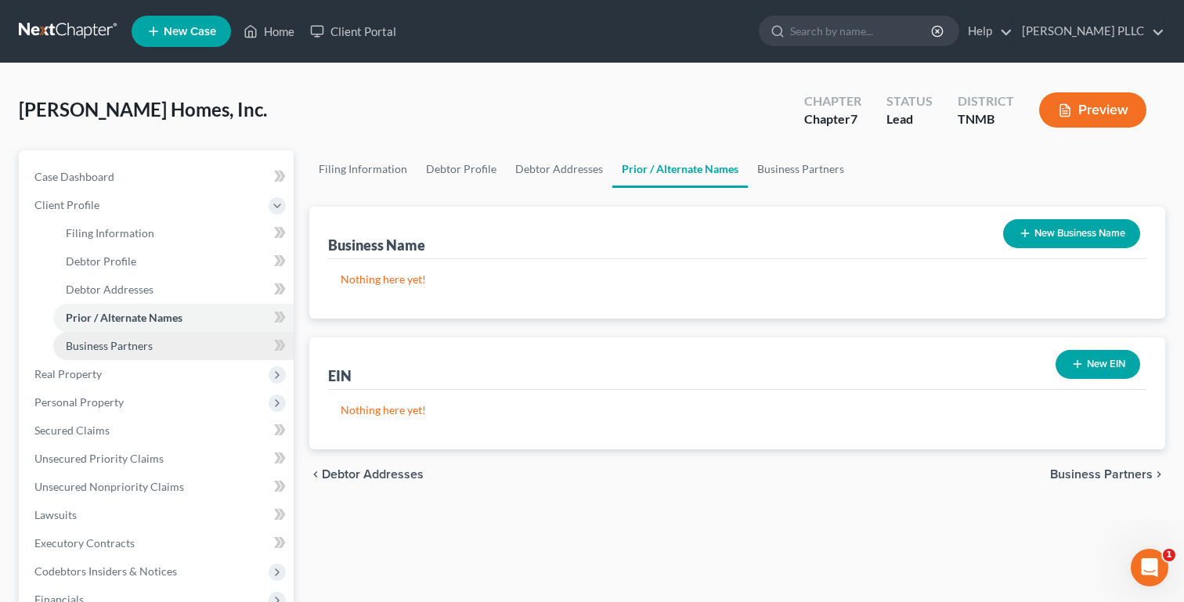
click at [218, 338] on link "Business Partners" at bounding box center [173, 346] width 240 height 28
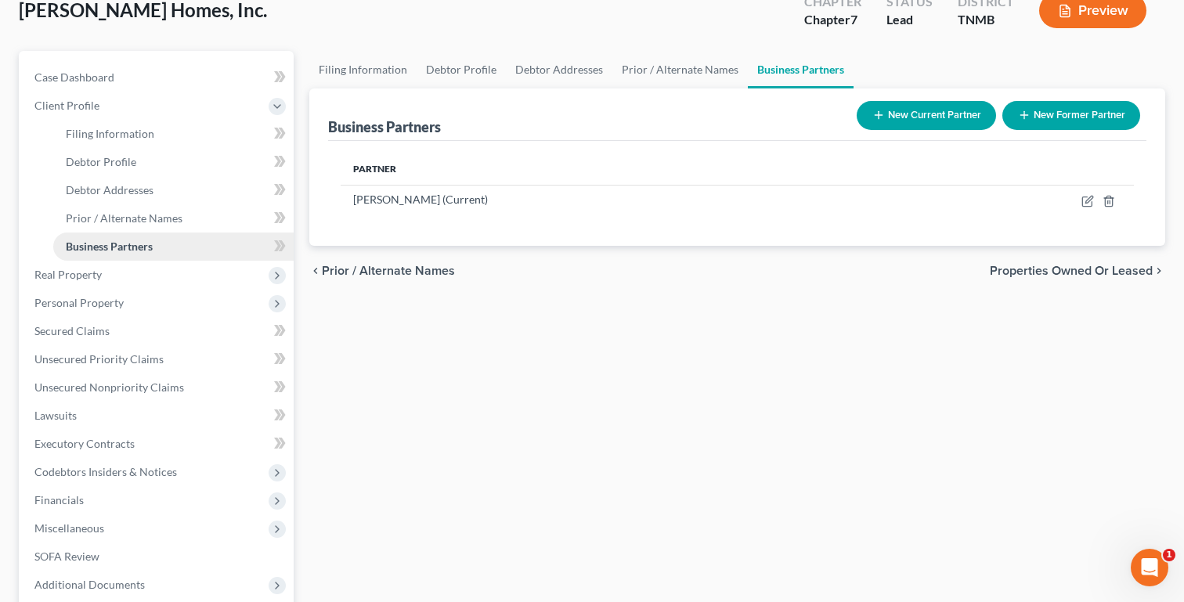
scroll to position [123, 0]
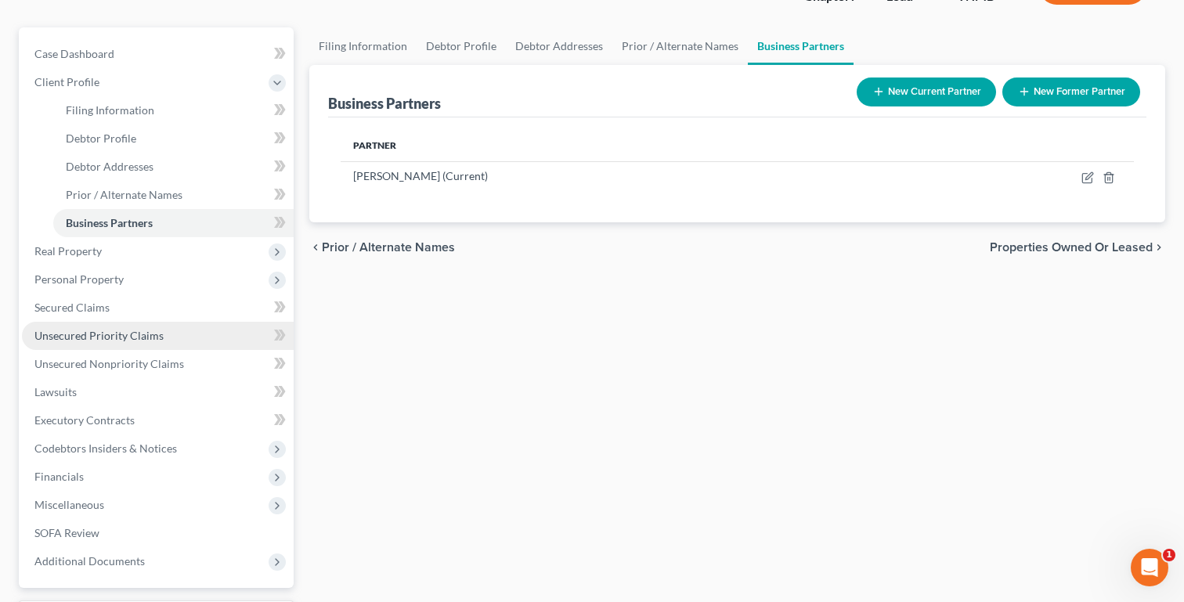
click at [150, 329] on span "Unsecured Priority Claims" at bounding box center [98, 335] width 129 height 13
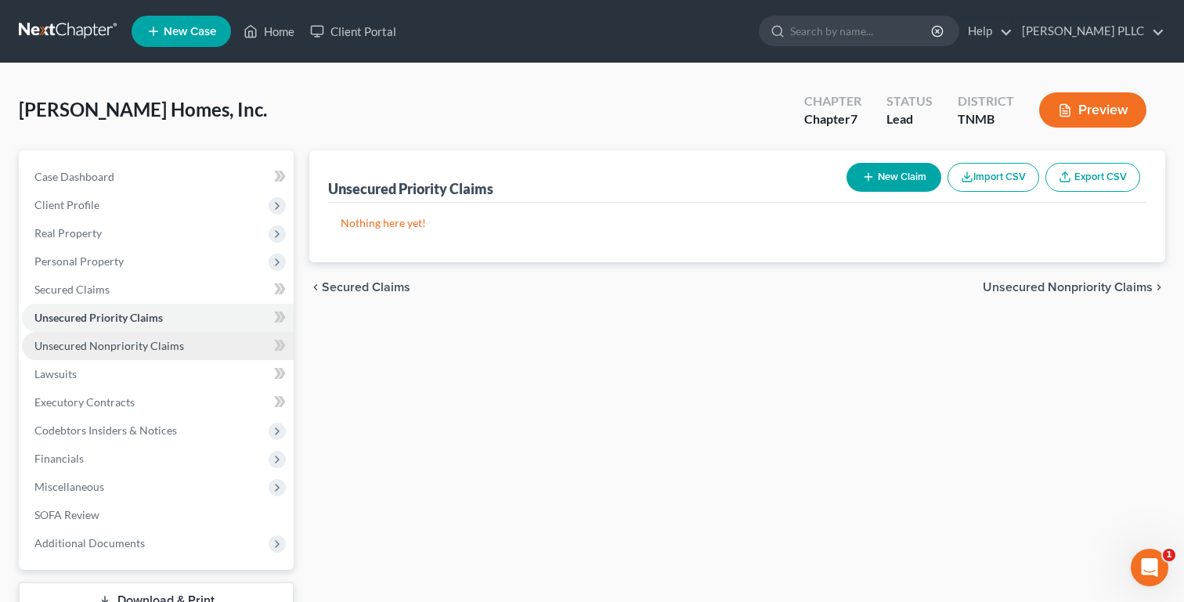
click at [154, 348] on span "Unsecured Nonpriority Claims" at bounding box center [109, 345] width 150 height 13
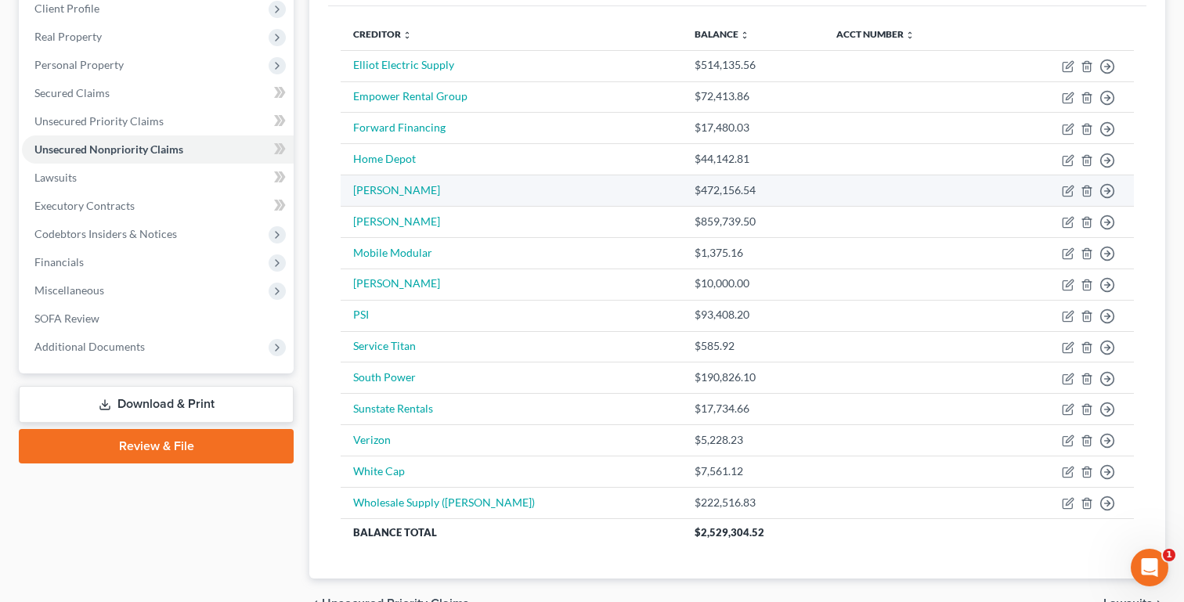
scroll to position [198, 0]
